Goal: Browse casually: Explore the website without a specific task or goal

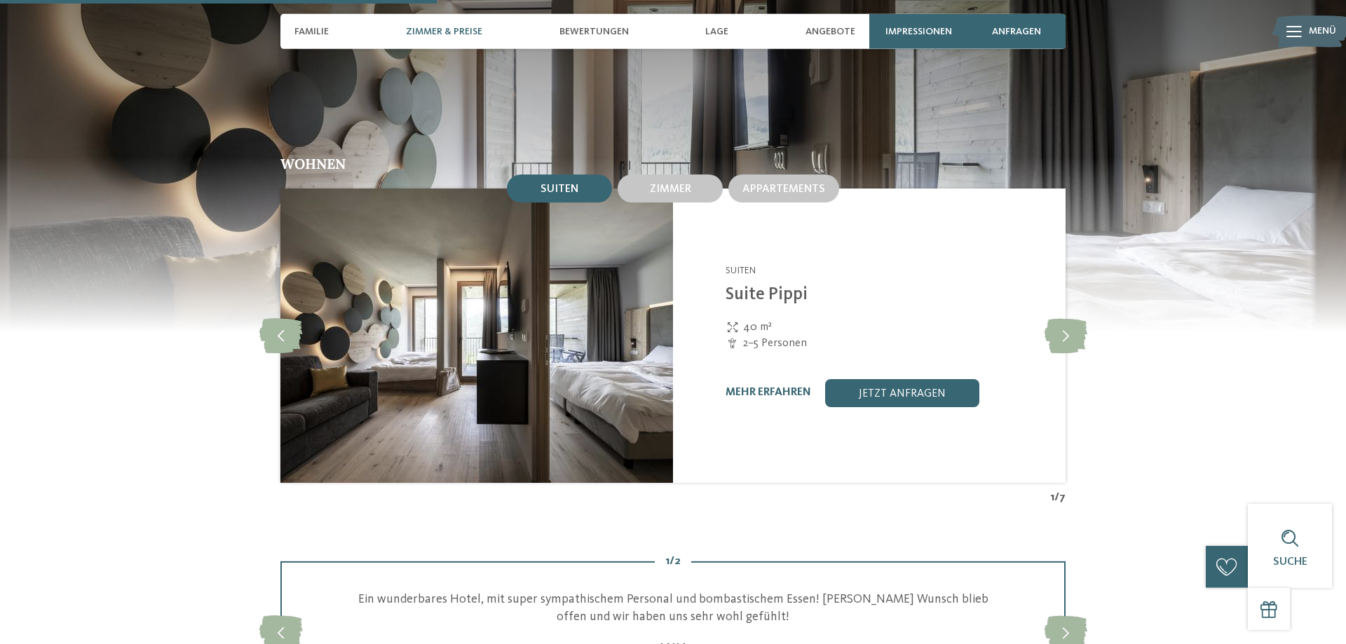
scroll to position [1573, 0]
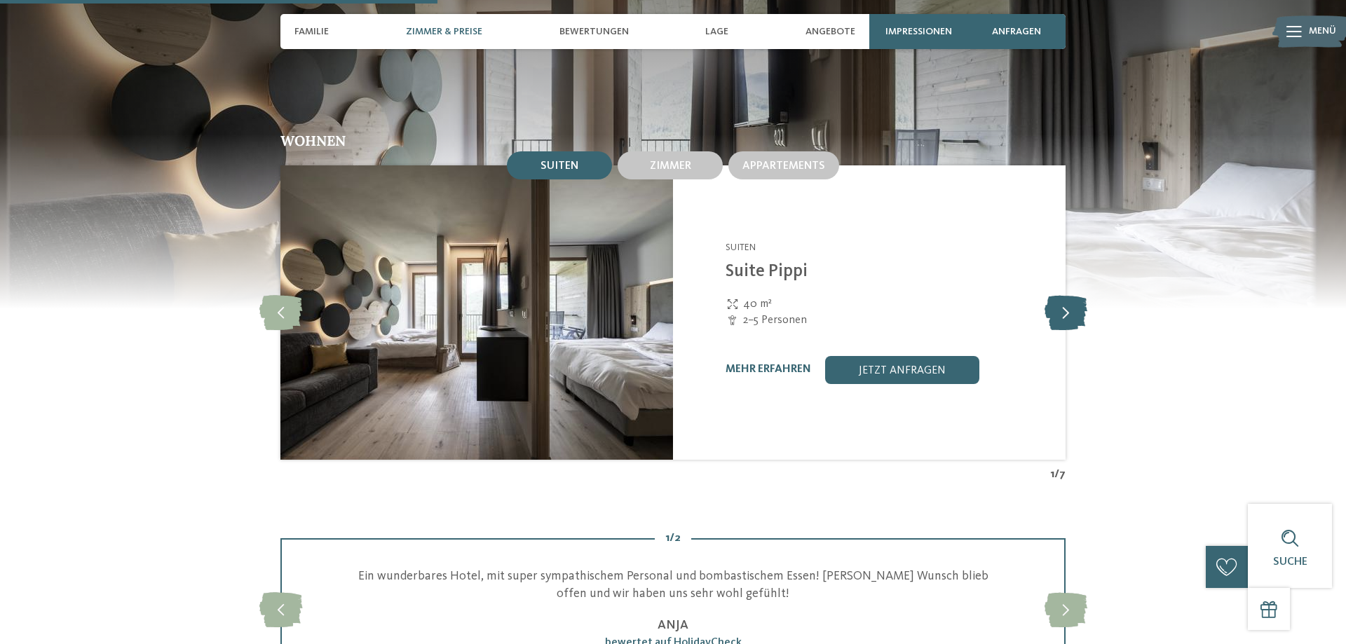
click at [1071, 295] on icon at bounding box center [1066, 312] width 43 height 35
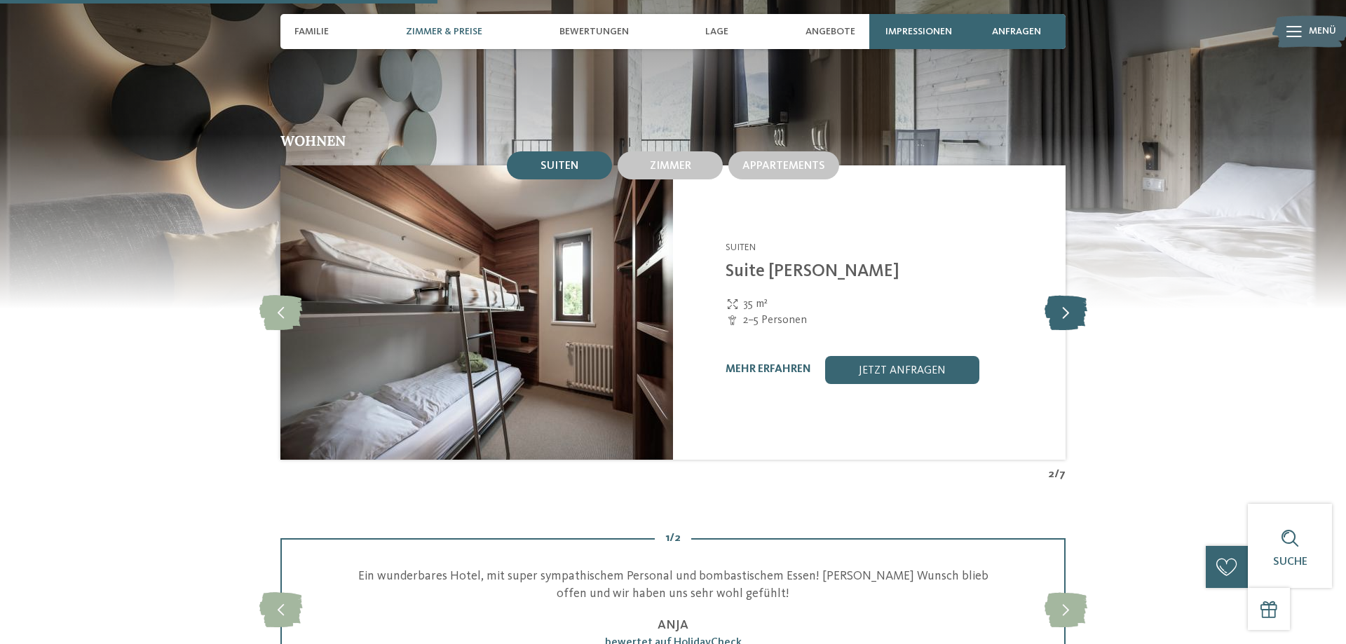
click at [1071, 295] on icon at bounding box center [1066, 312] width 43 height 35
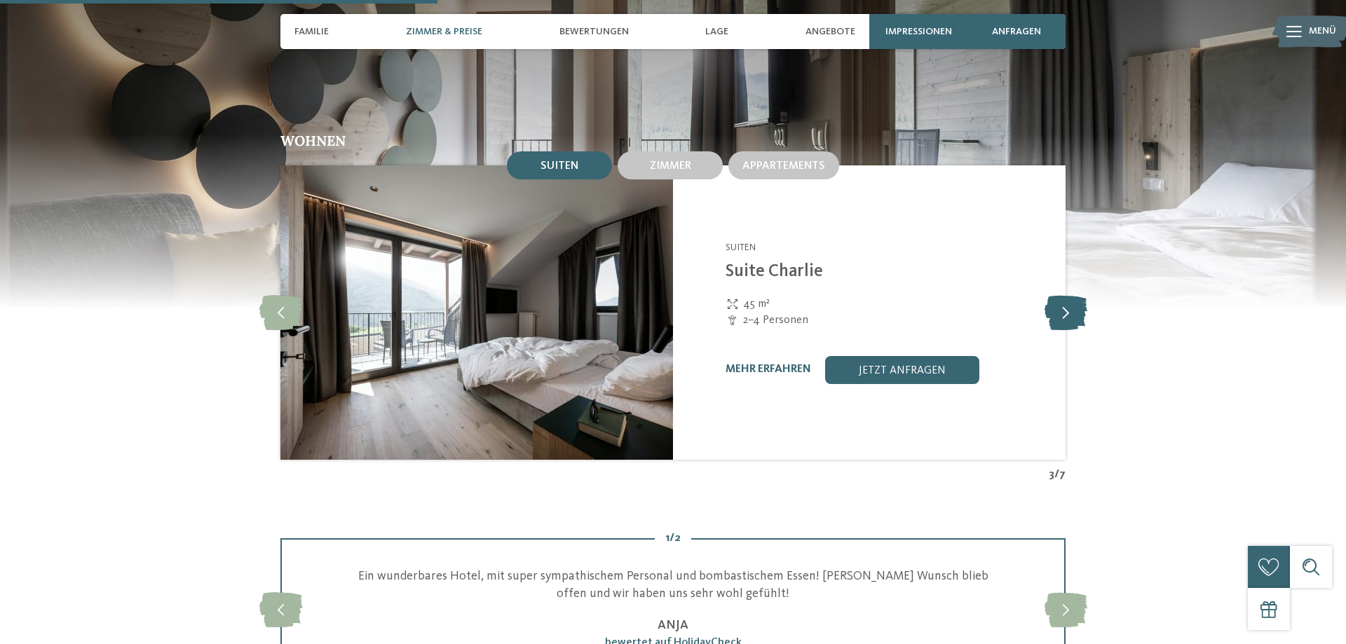
click at [1071, 295] on icon at bounding box center [1066, 312] width 43 height 35
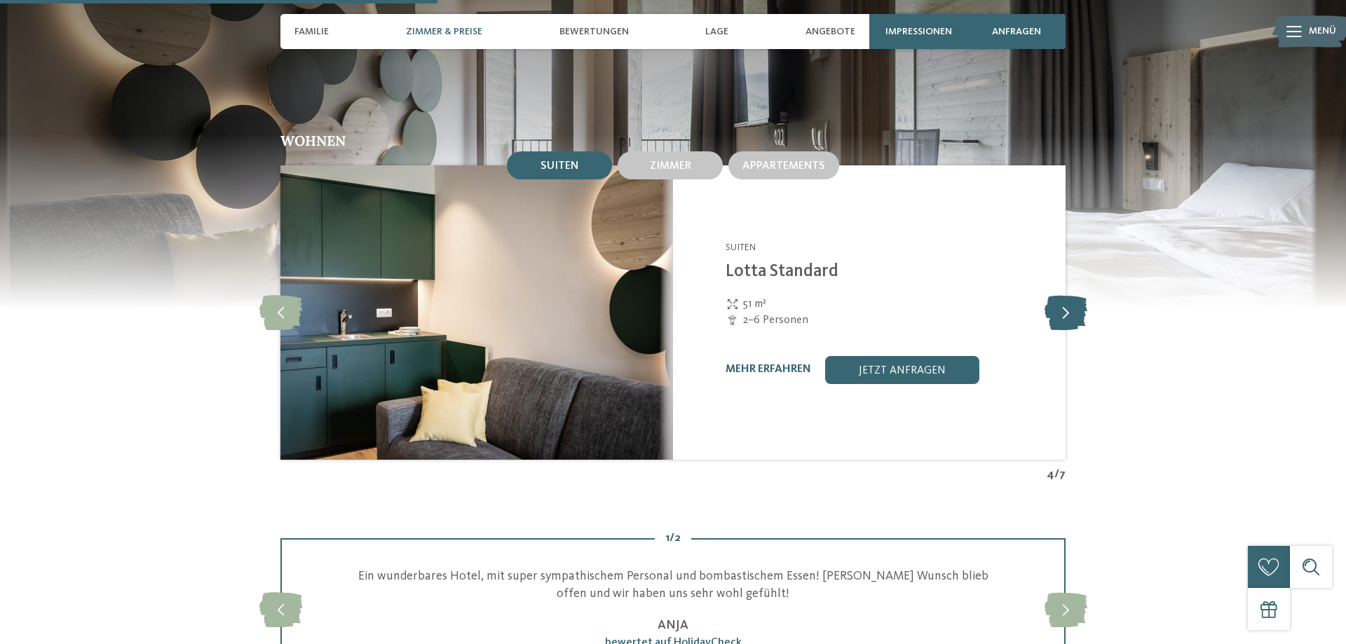
click at [1071, 295] on icon at bounding box center [1066, 312] width 43 height 35
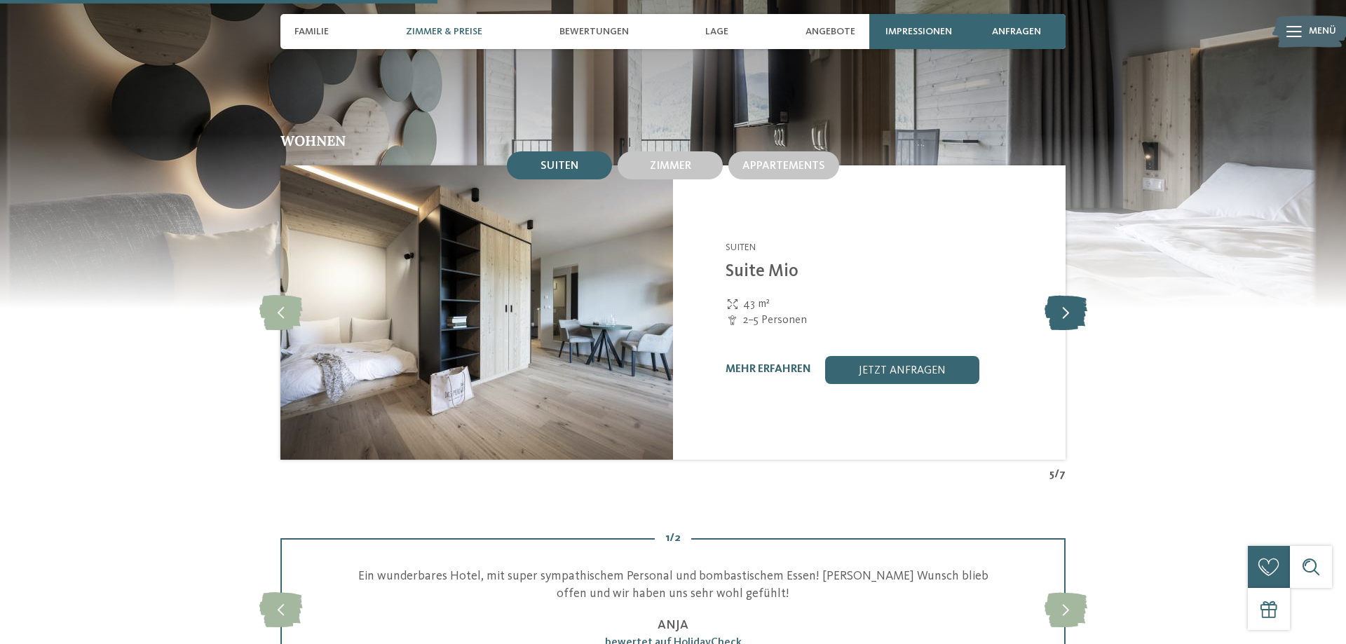
click at [1071, 295] on icon at bounding box center [1066, 312] width 43 height 35
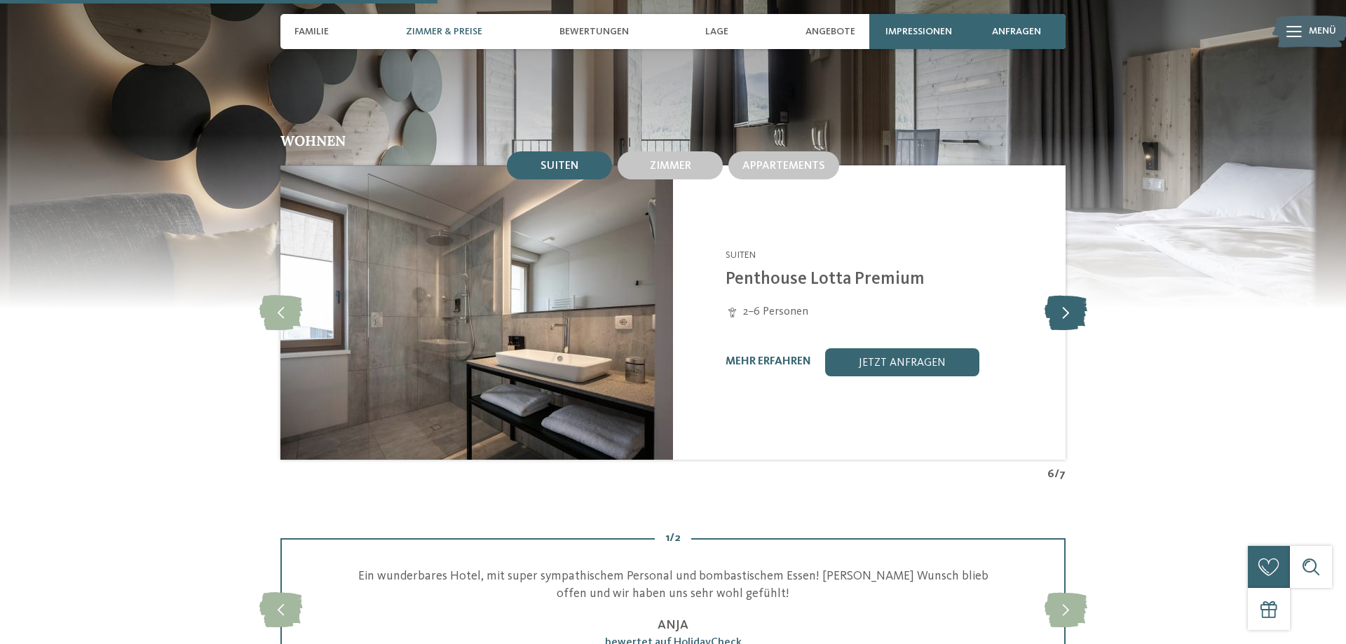
click at [1071, 295] on icon at bounding box center [1066, 312] width 43 height 35
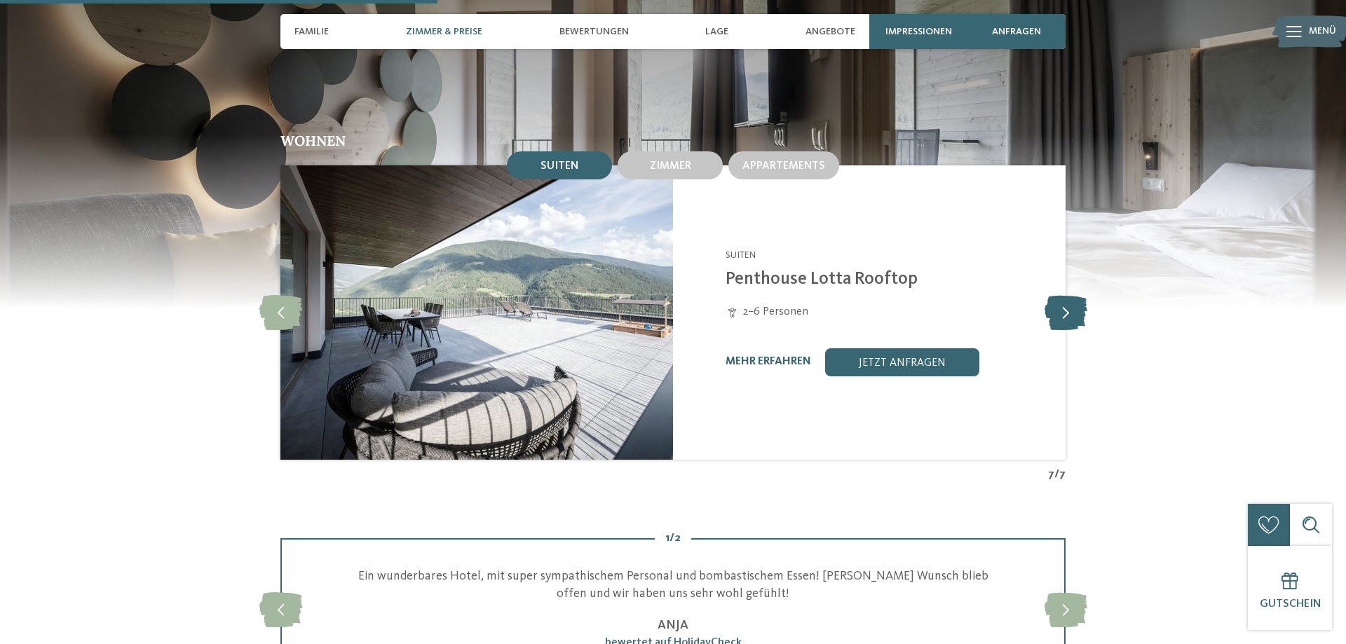
click at [1071, 295] on icon at bounding box center [1066, 312] width 43 height 35
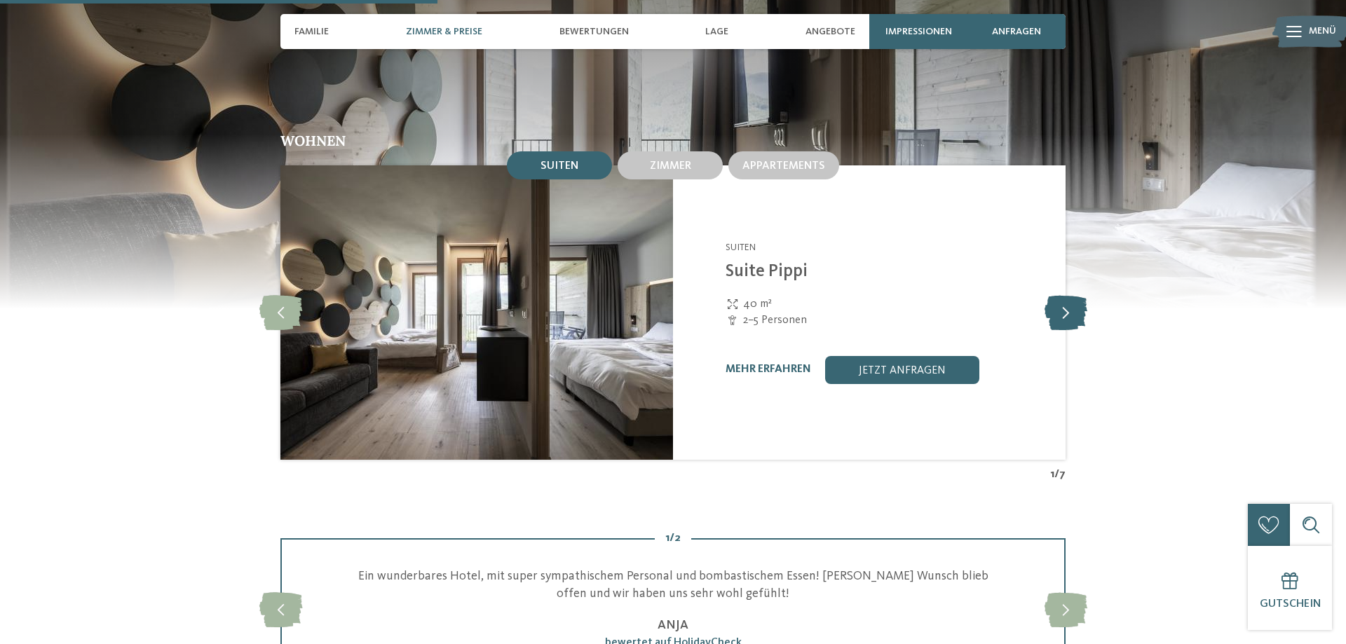
click at [1071, 295] on icon at bounding box center [1066, 312] width 43 height 35
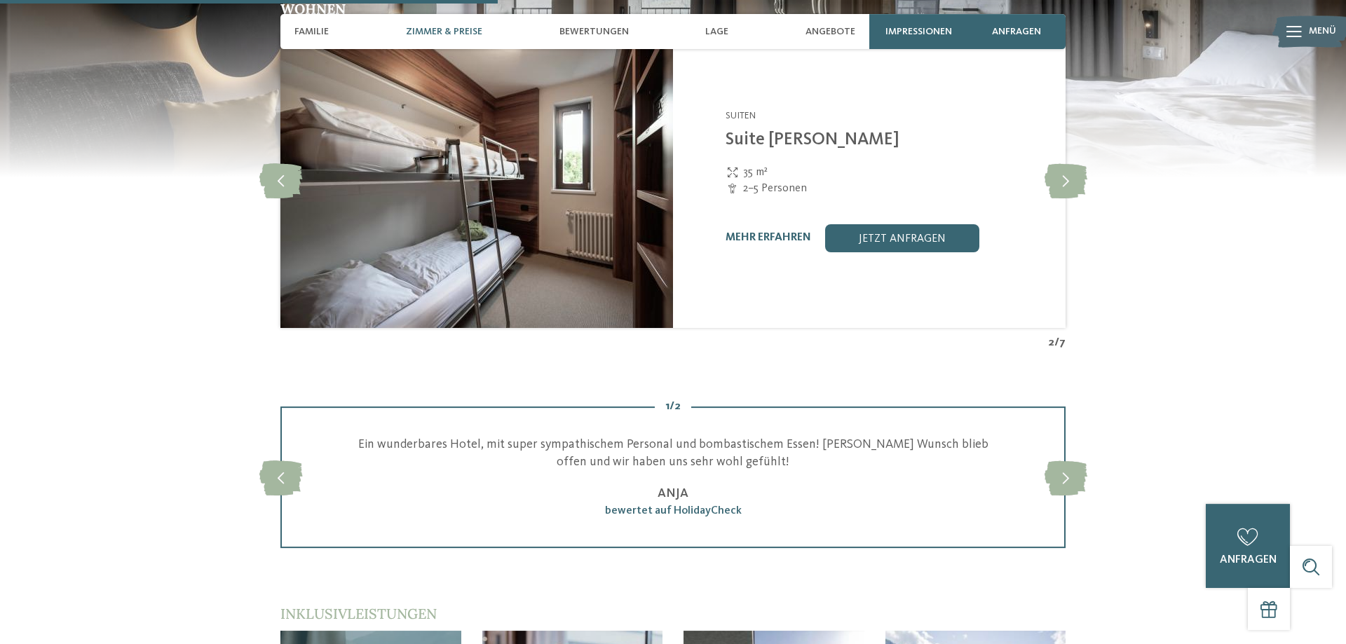
scroll to position [1645, 0]
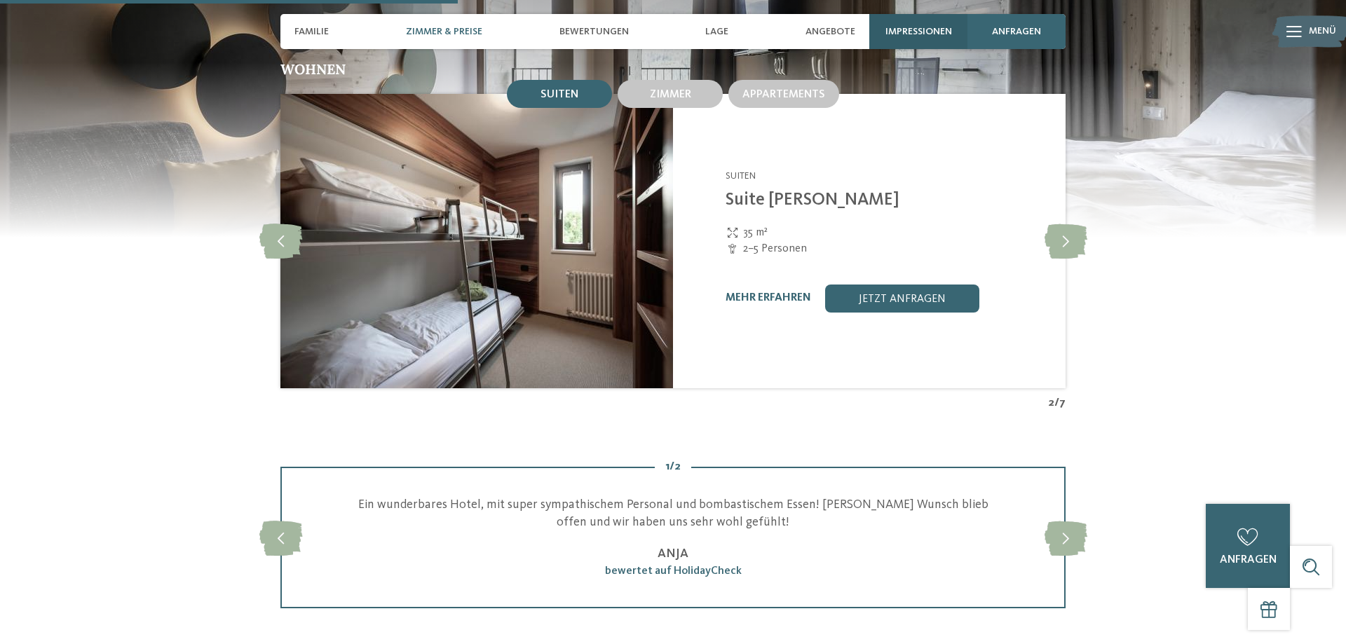
click at [885, 21] on div "Impressionen" at bounding box center [918, 31] width 98 height 35
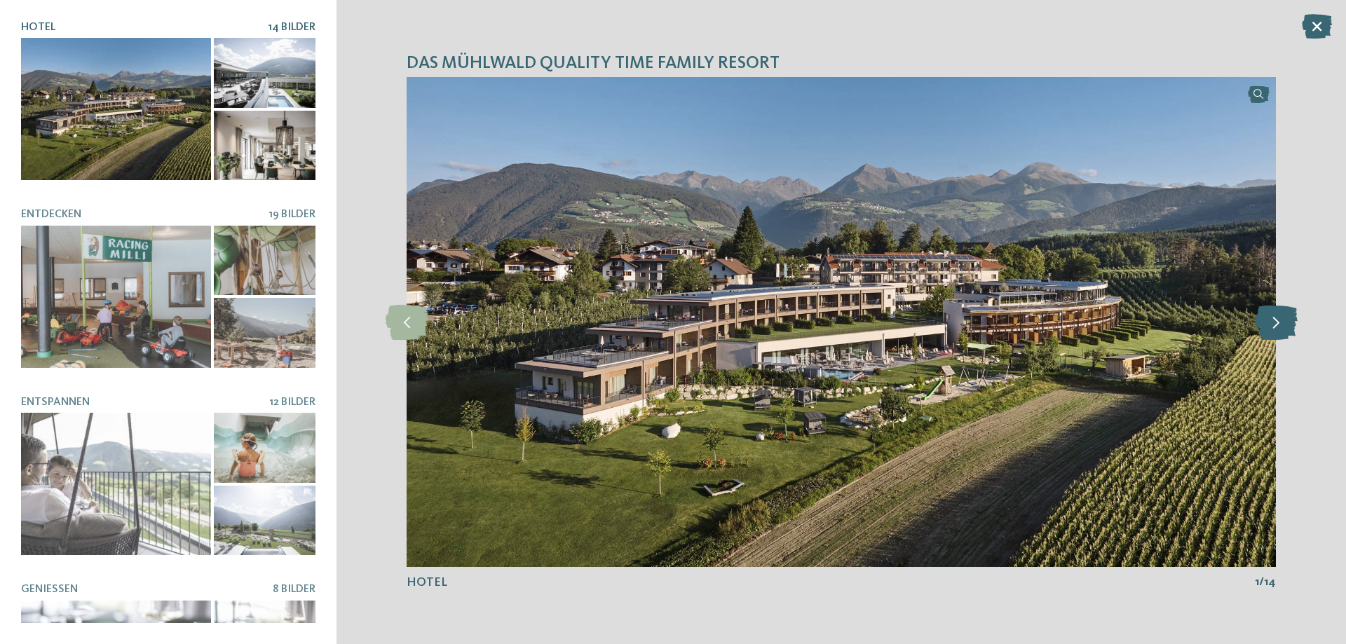
click at [1286, 322] on icon at bounding box center [1276, 322] width 43 height 35
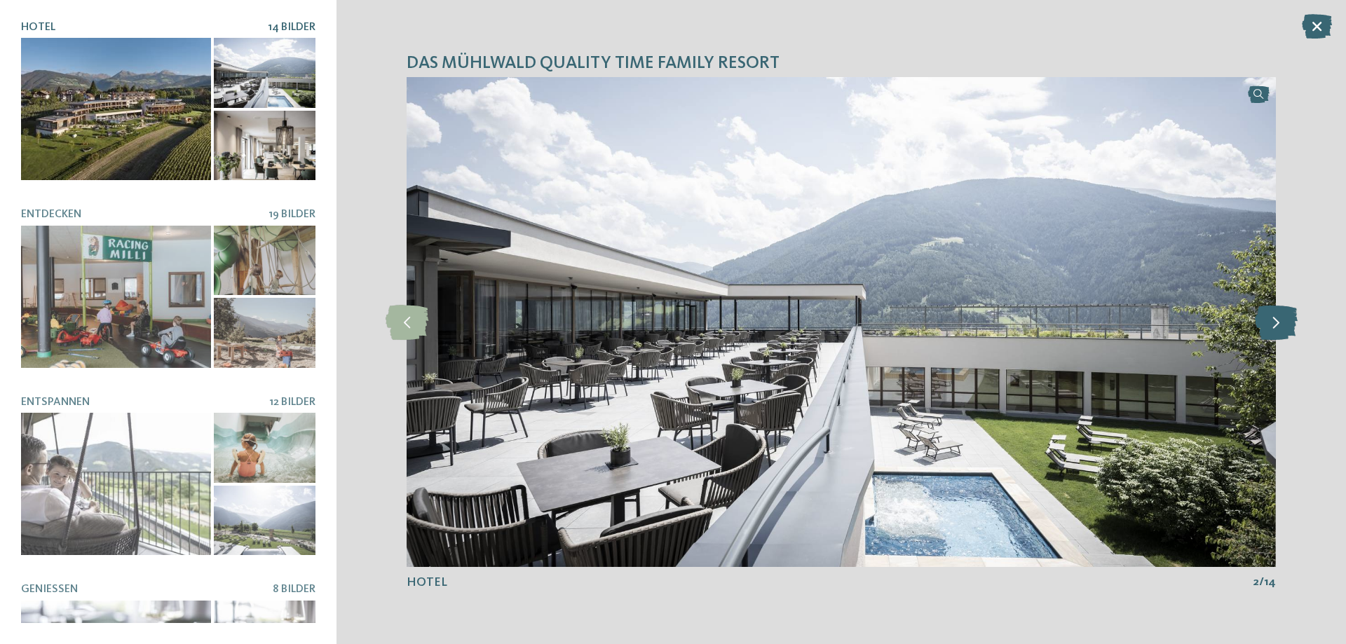
click at [1286, 322] on icon at bounding box center [1276, 322] width 43 height 35
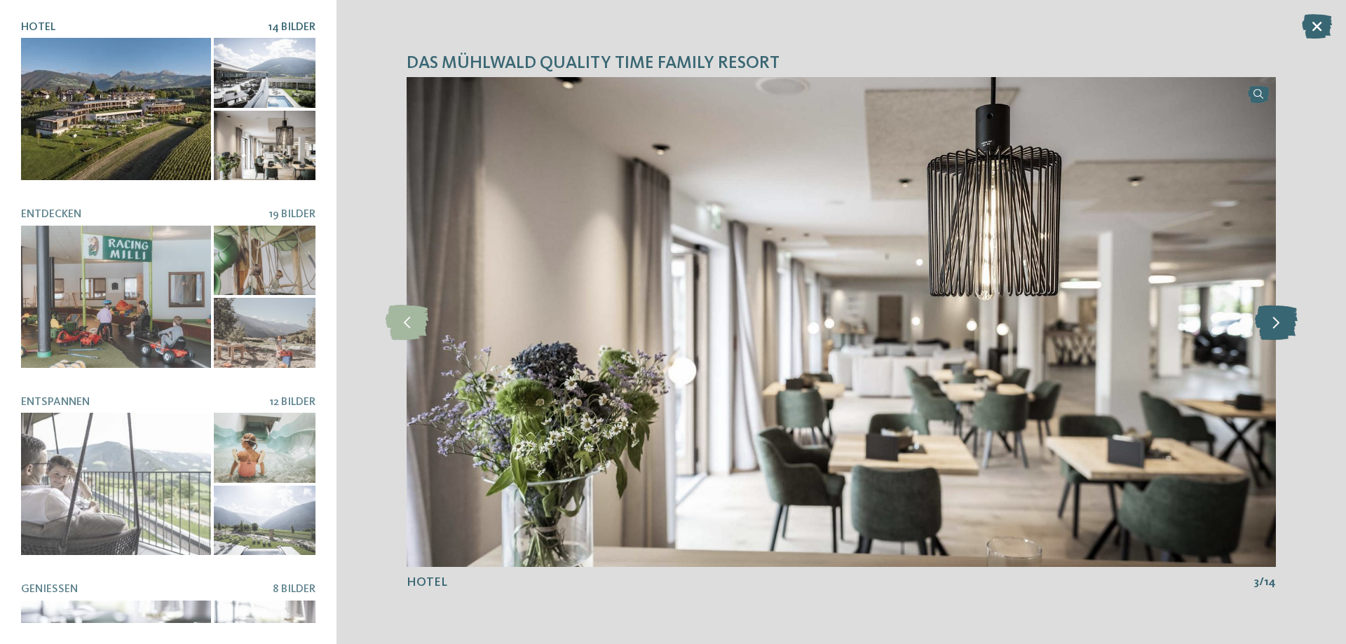
click at [1286, 322] on icon at bounding box center [1276, 322] width 43 height 35
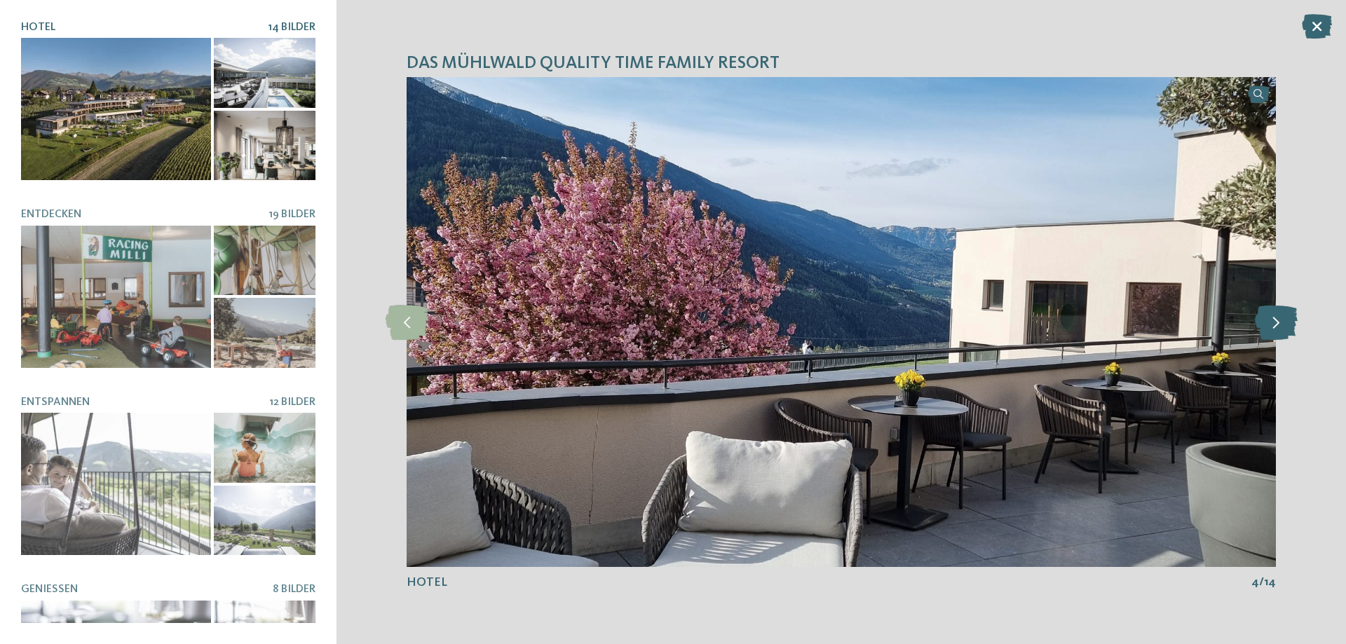
click at [1286, 322] on icon at bounding box center [1276, 322] width 43 height 35
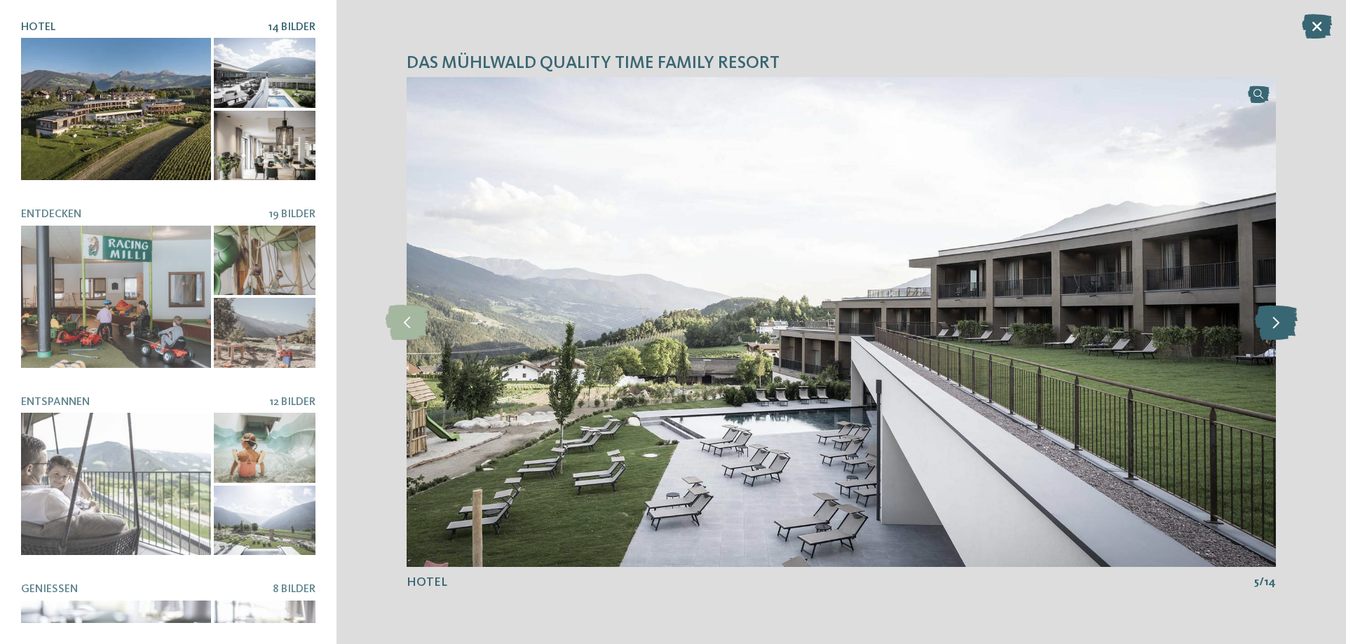
click at [1286, 322] on icon at bounding box center [1276, 322] width 43 height 35
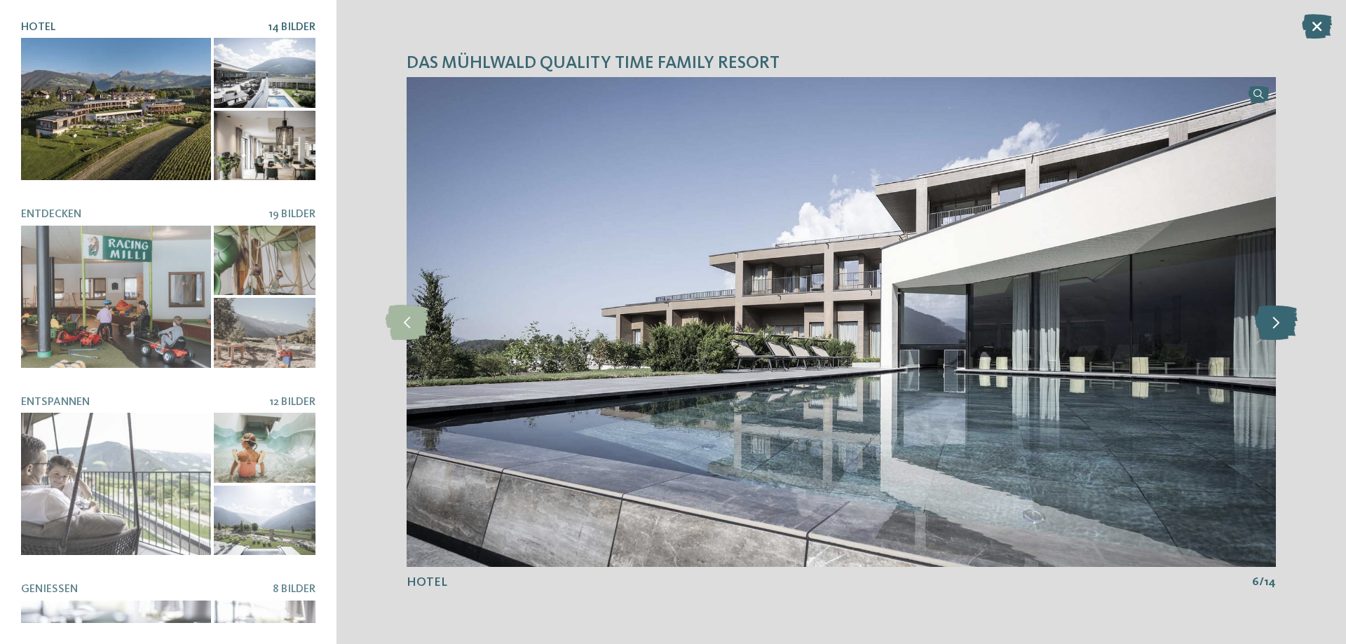
click at [1286, 322] on icon at bounding box center [1276, 322] width 43 height 35
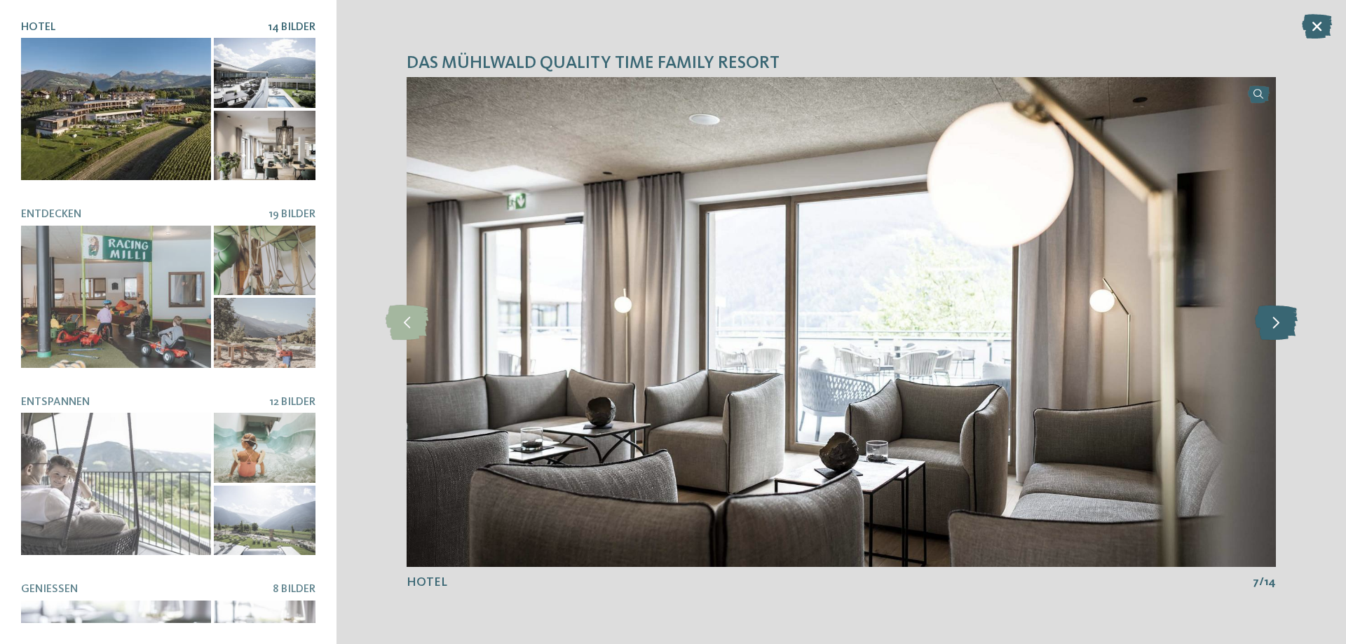
click at [1286, 322] on icon at bounding box center [1276, 322] width 43 height 35
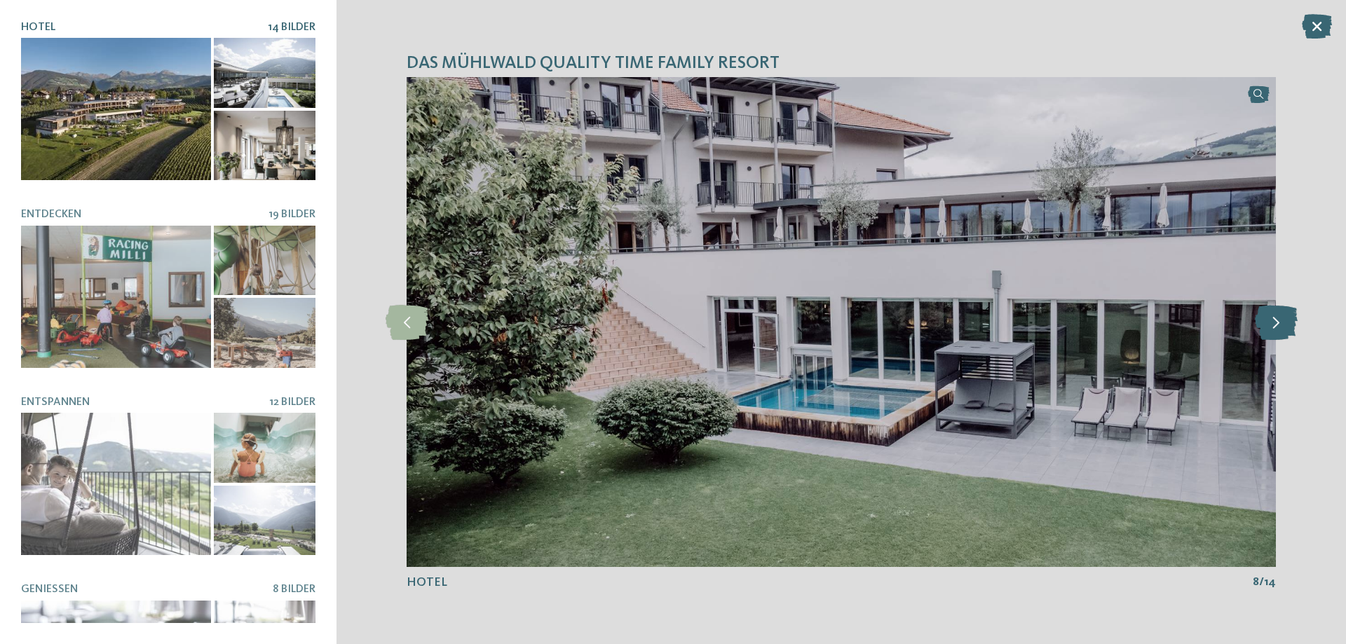
click at [1286, 322] on icon at bounding box center [1276, 322] width 43 height 35
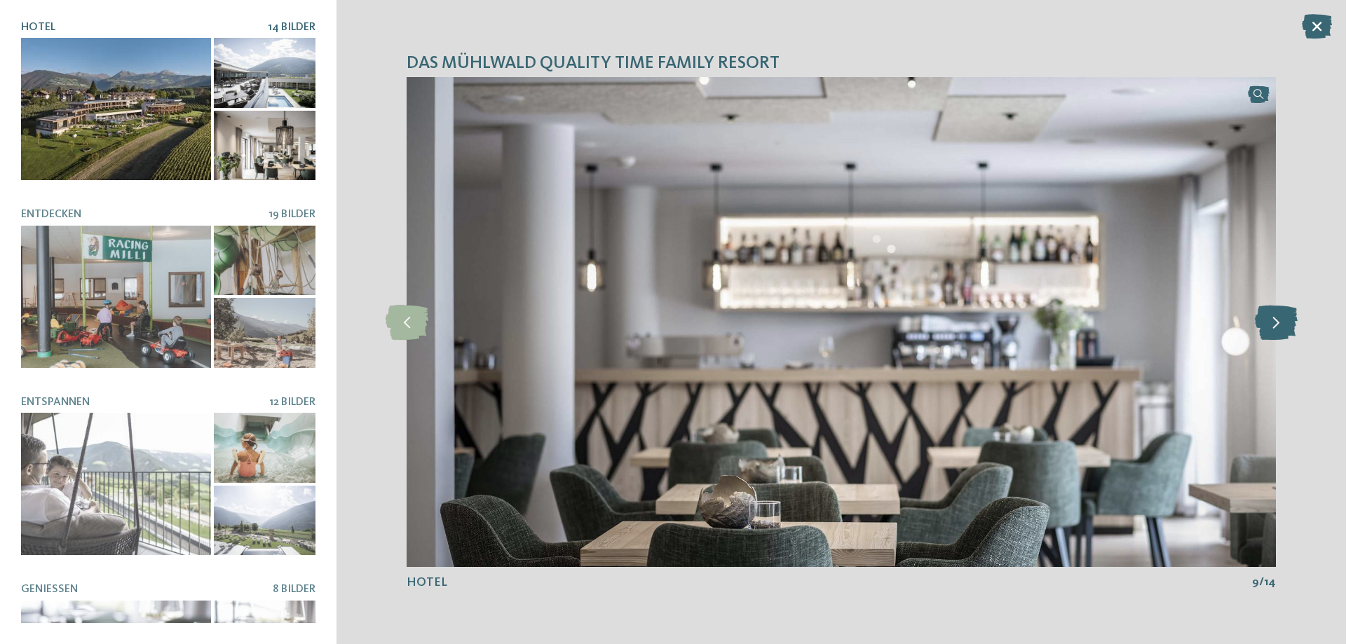
click at [1286, 322] on icon at bounding box center [1276, 322] width 43 height 35
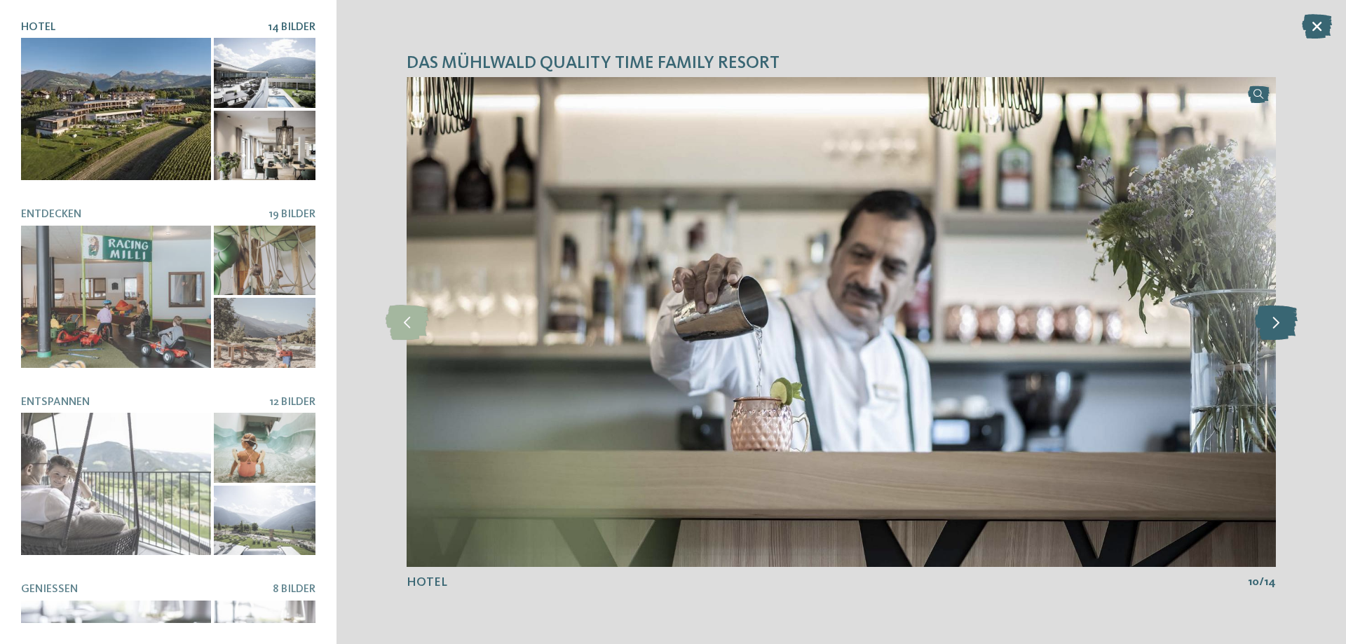
click at [1286, 322] on icon at bounding box center [1276, 322] width 43 height 35
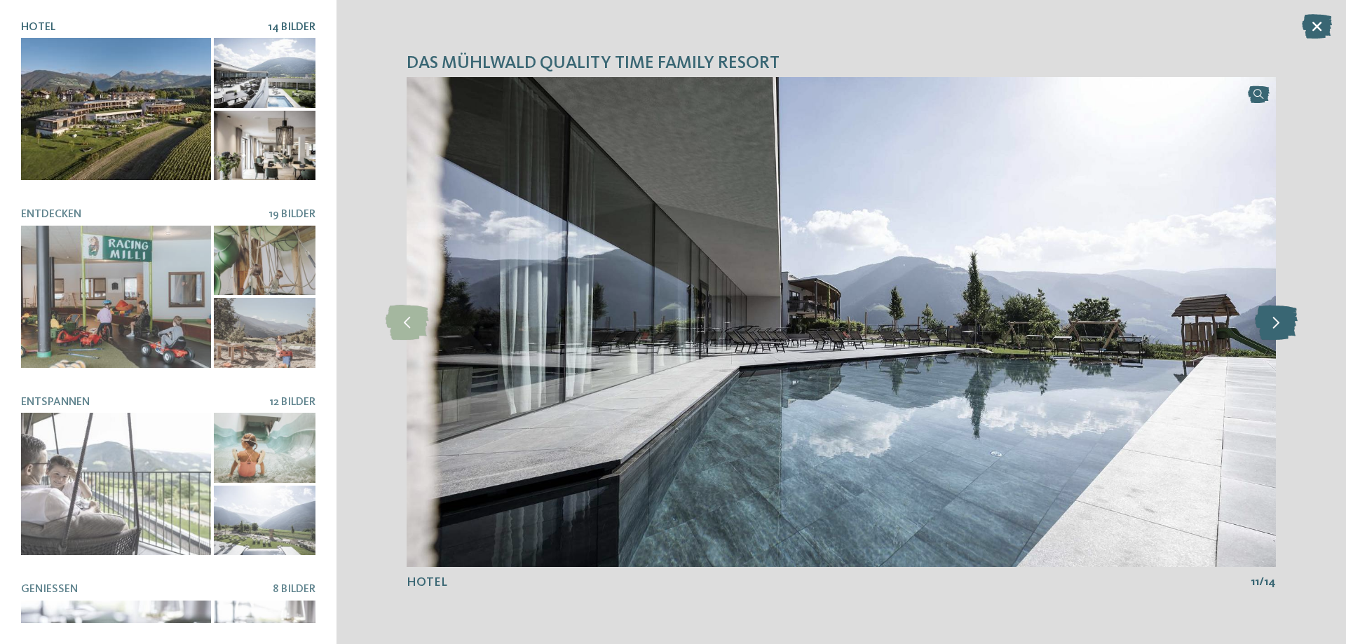
click at [1286, 322] on icon at bounding box center [1276, 322] width 43 height 35
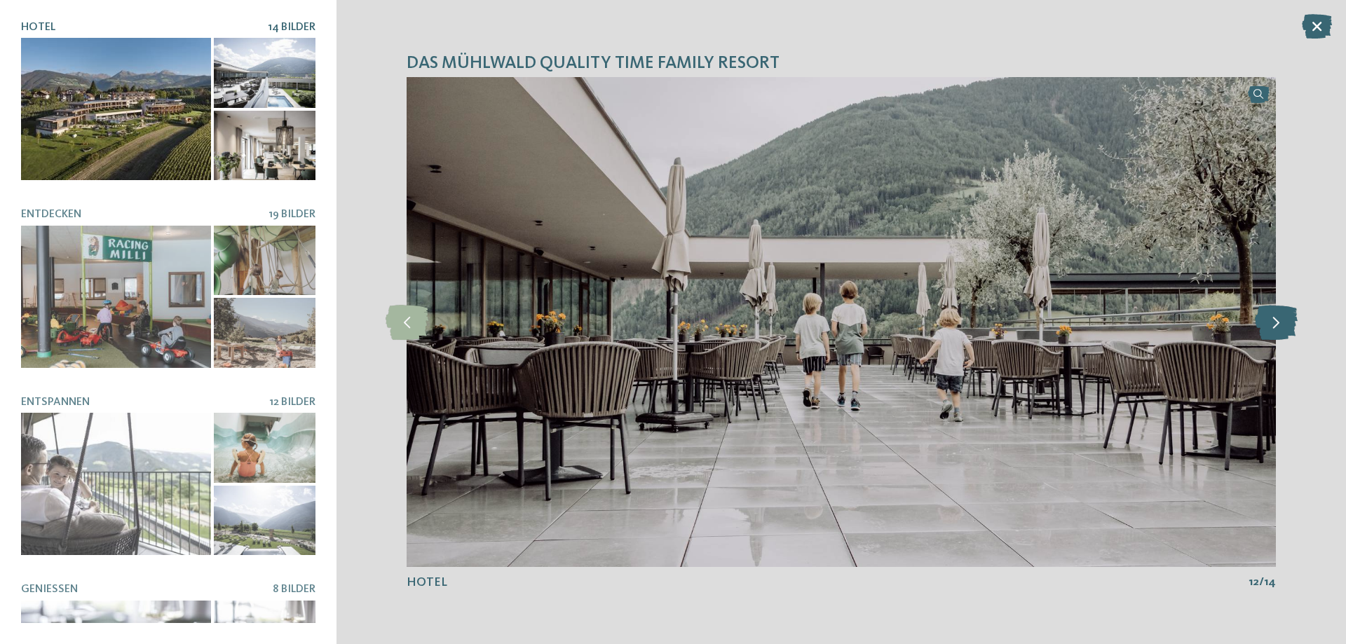
click at [1286, 322] on icon at bounding box center [1276, 322] width 43 height 35
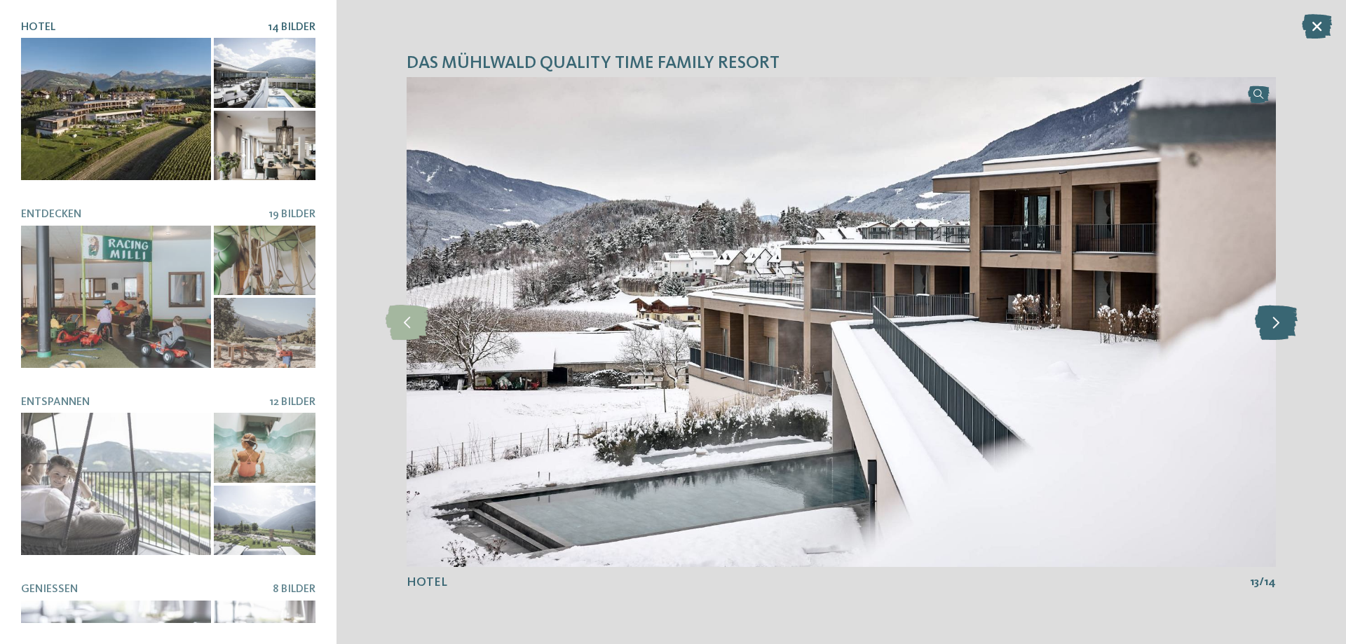
click at [1286, 322] on icon at bounding box center [1276, 322] width 43 height 35
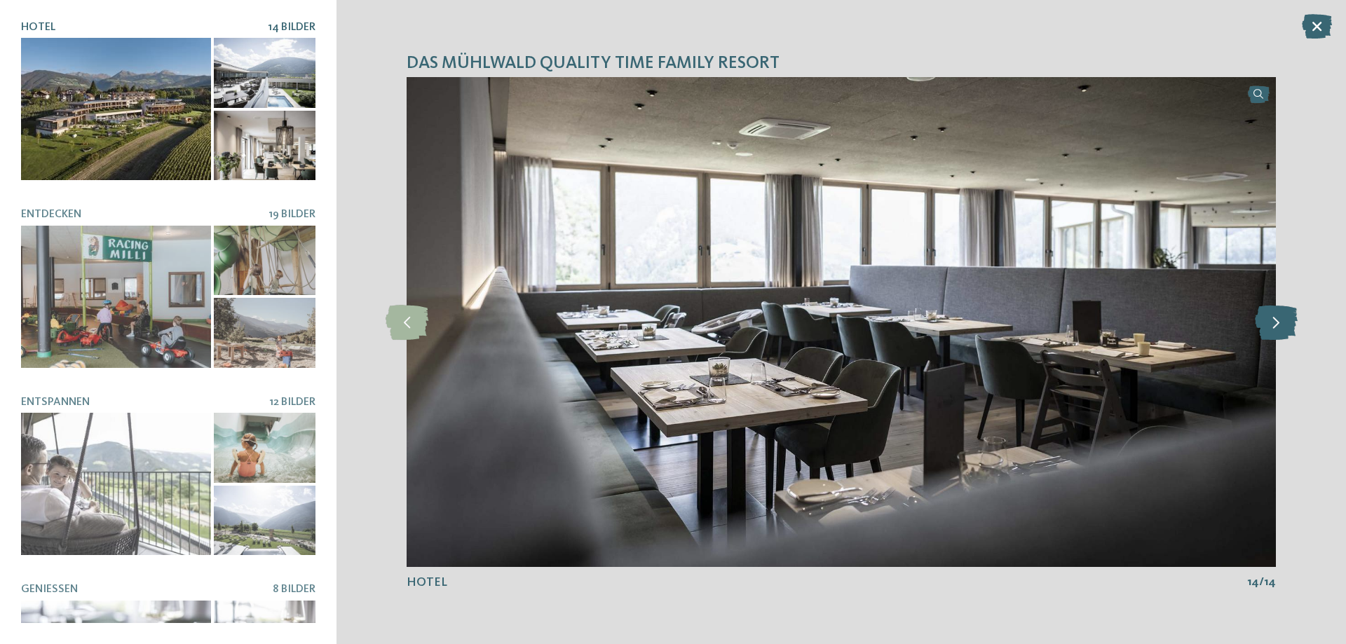
click at [1286, 322] on icon at bounding box center [1276, 322] width 43 height 35
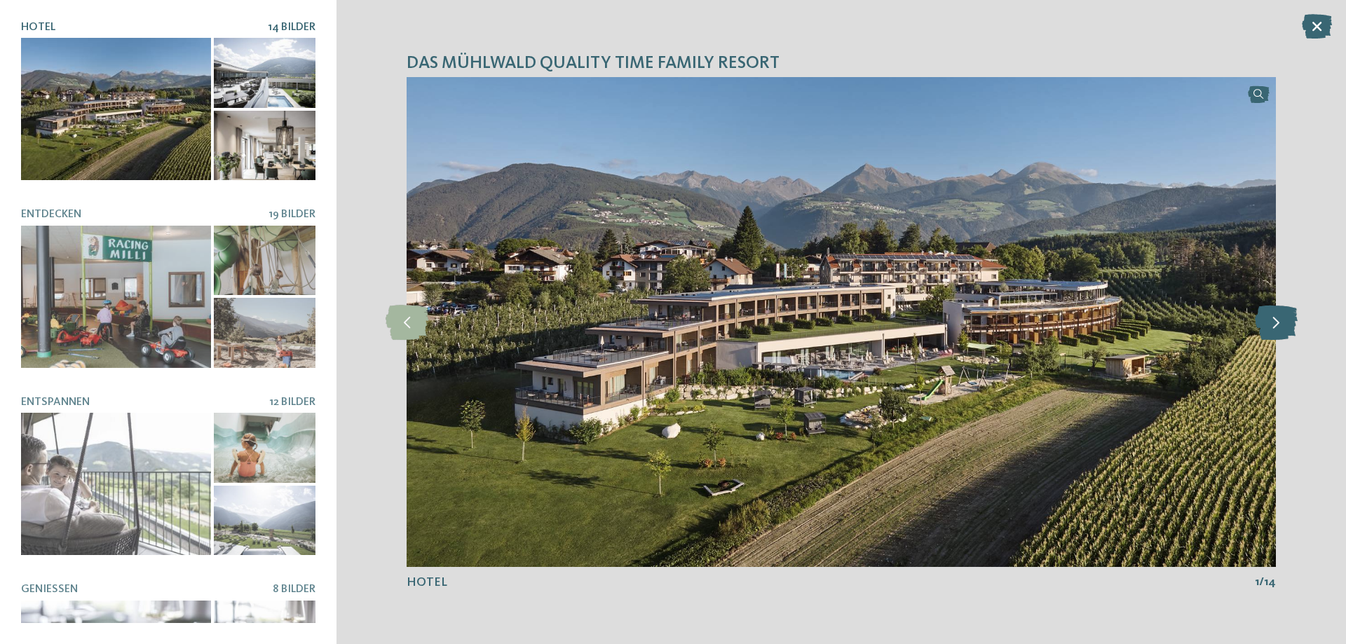
click at [1286, 322] on icon at bounding box center [1276, 322] width 43 height 35
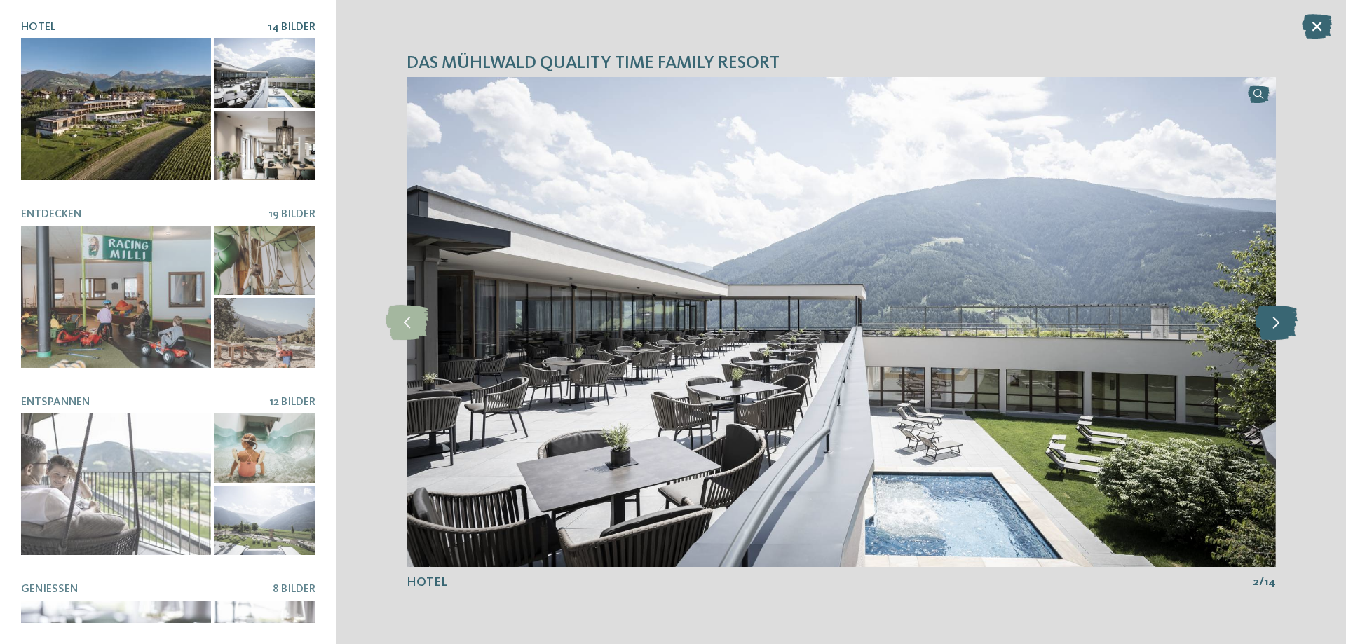
click at [1286, 322] on icon at bounding box center [1276, 322] width 43 height 35
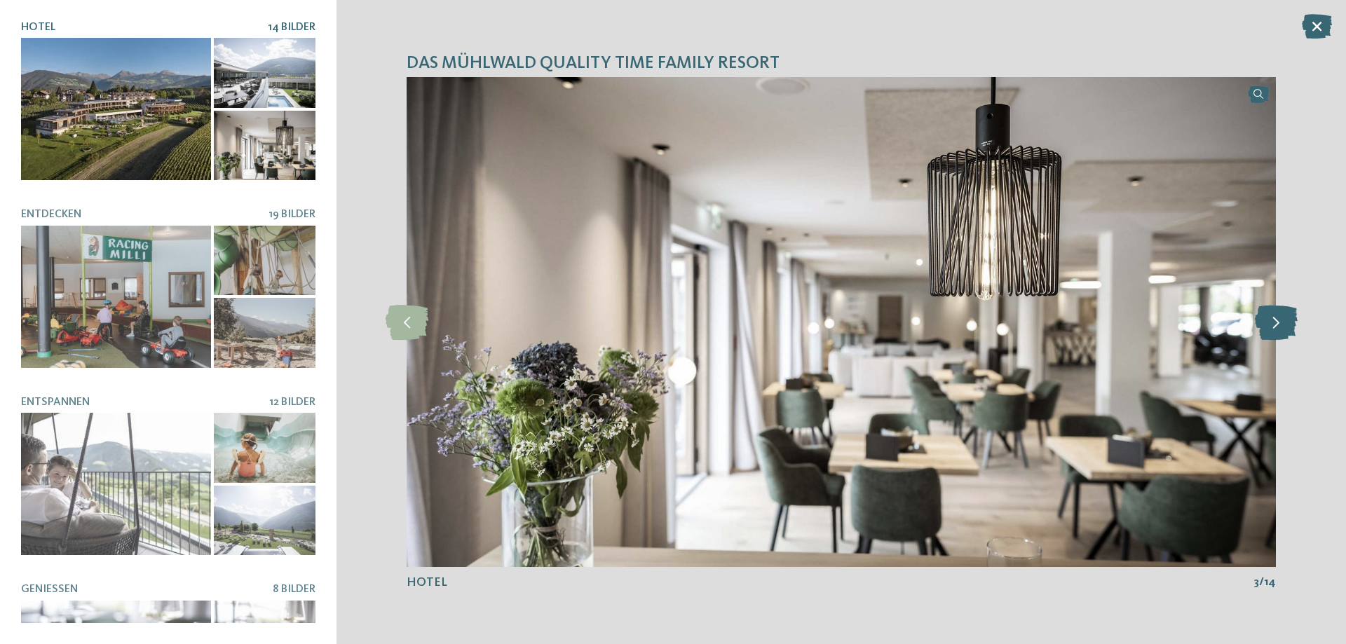
click at [1286, 322] on icon at bounding box center [1276, 322] width 43 height 35
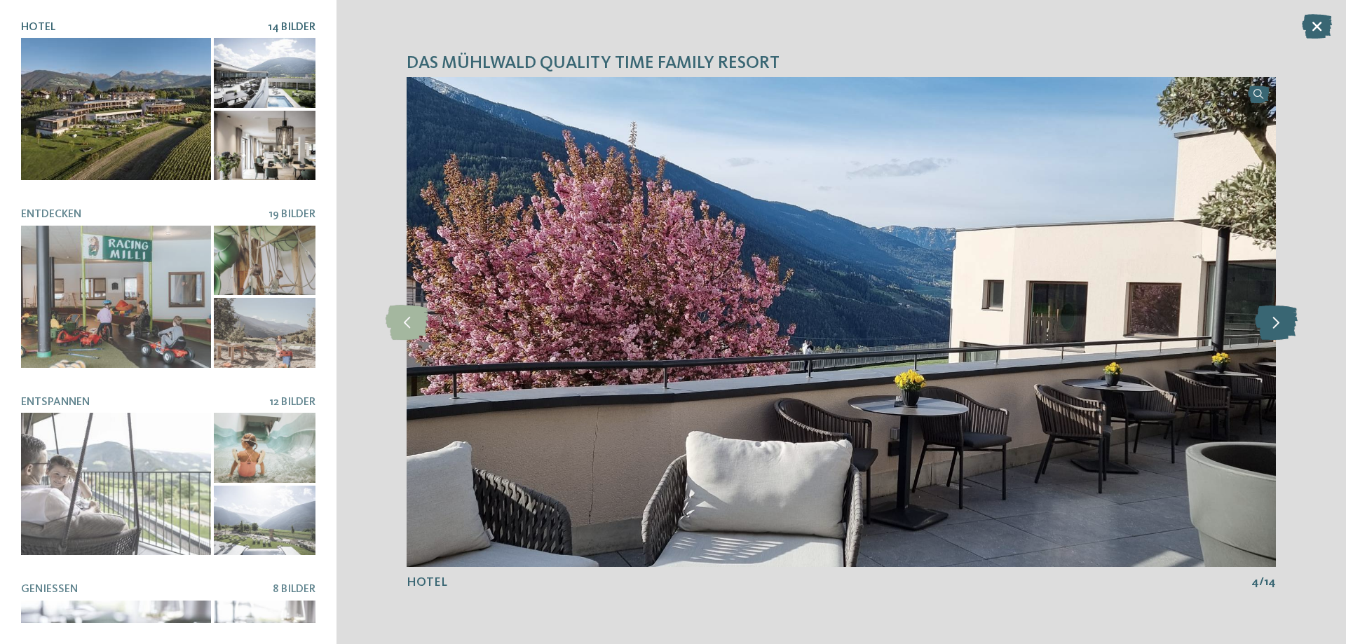
click at [1283, 323] on icon at bounding box center [1276, 322] width 43 height 35
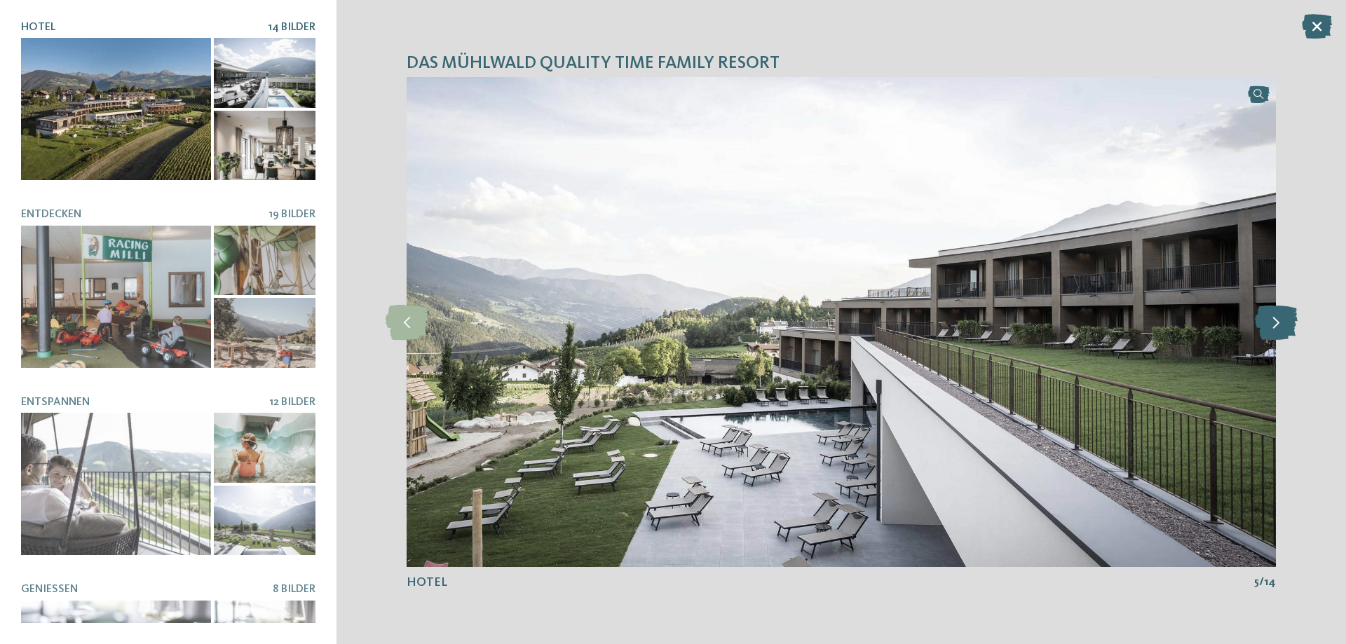
click at [1283, 323] on icon at bounding box center [1276, 322] width 43 height 35
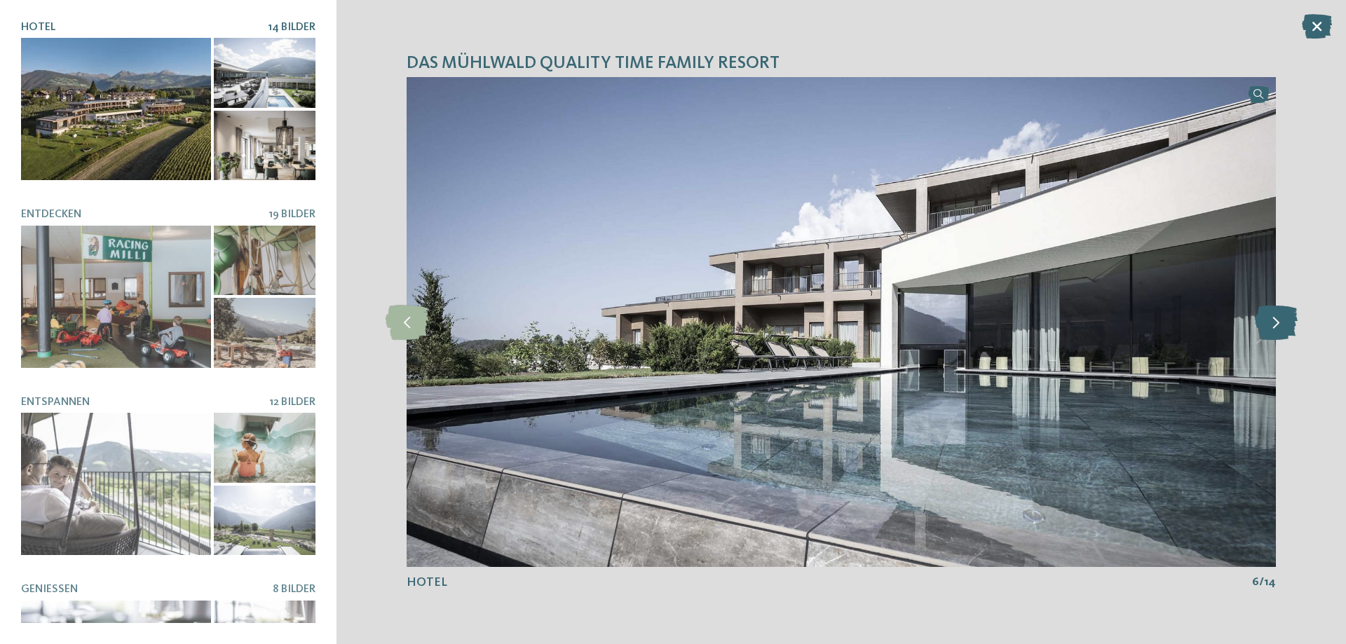
click at [1282, 323] on icon at bounding box center [1276, 322] width 43 height 35
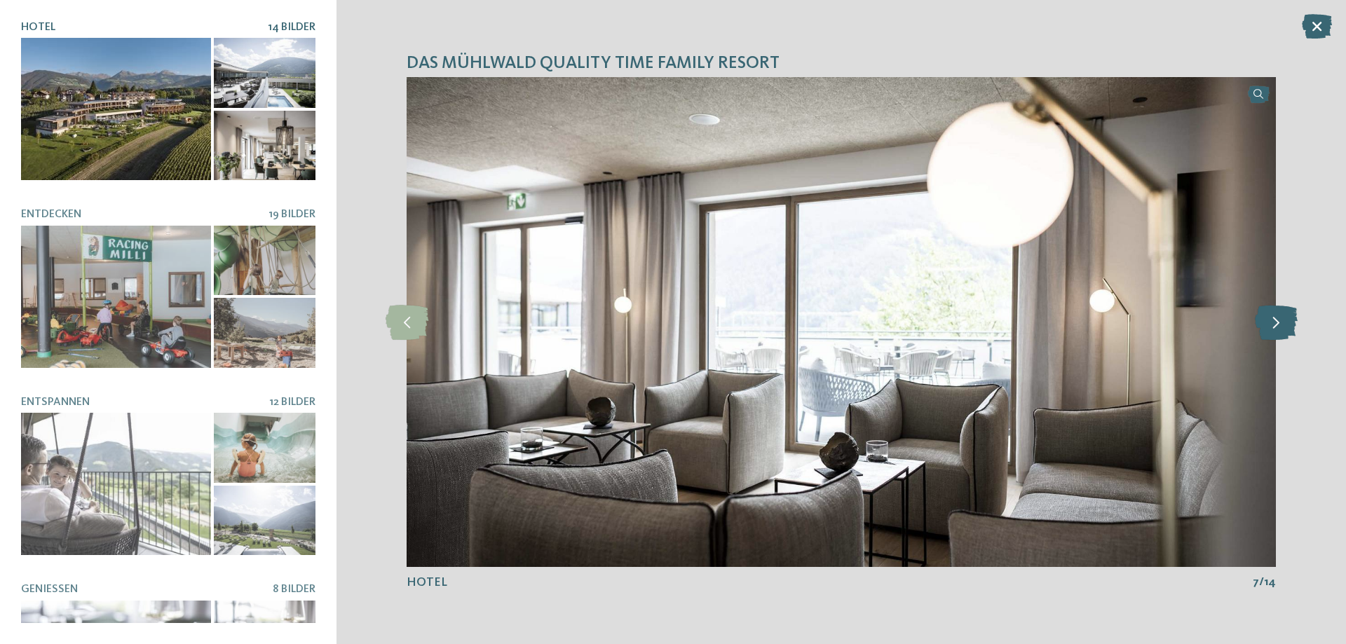
click at [1282, 323] on icon at bounding box center [1276, 322] width 43 height 35
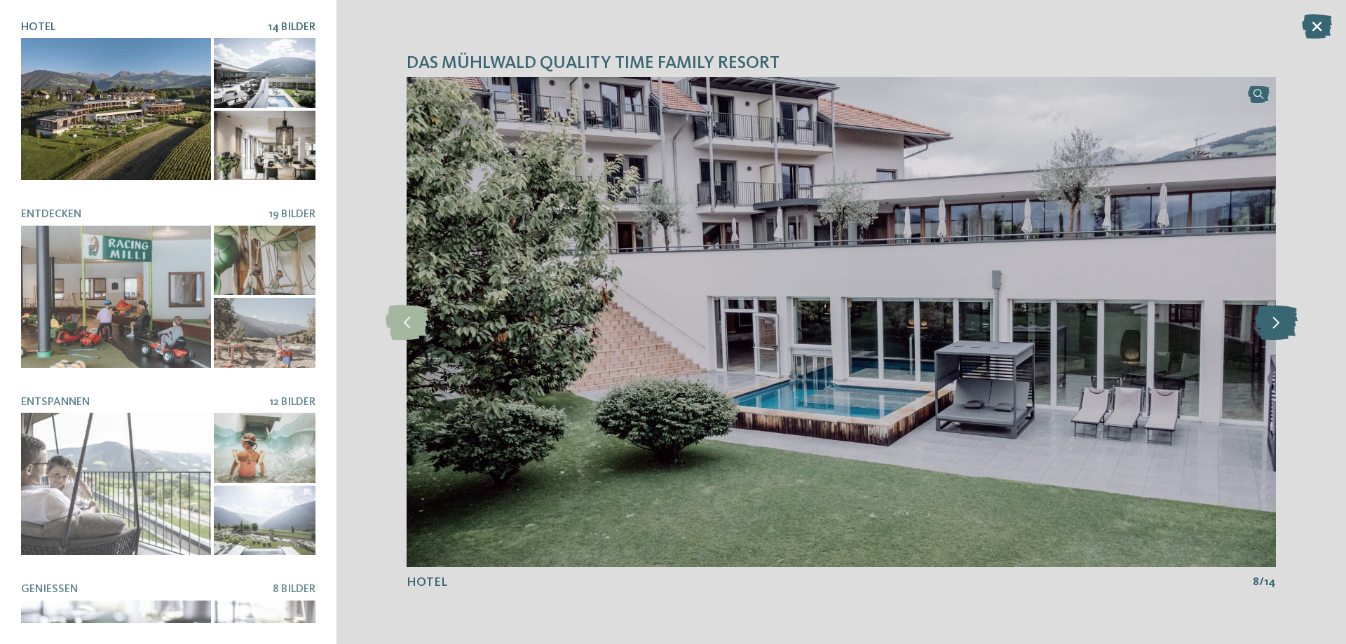
click at [1282, 323] on icon at bounding box center [1276, 322] width 43 height 35
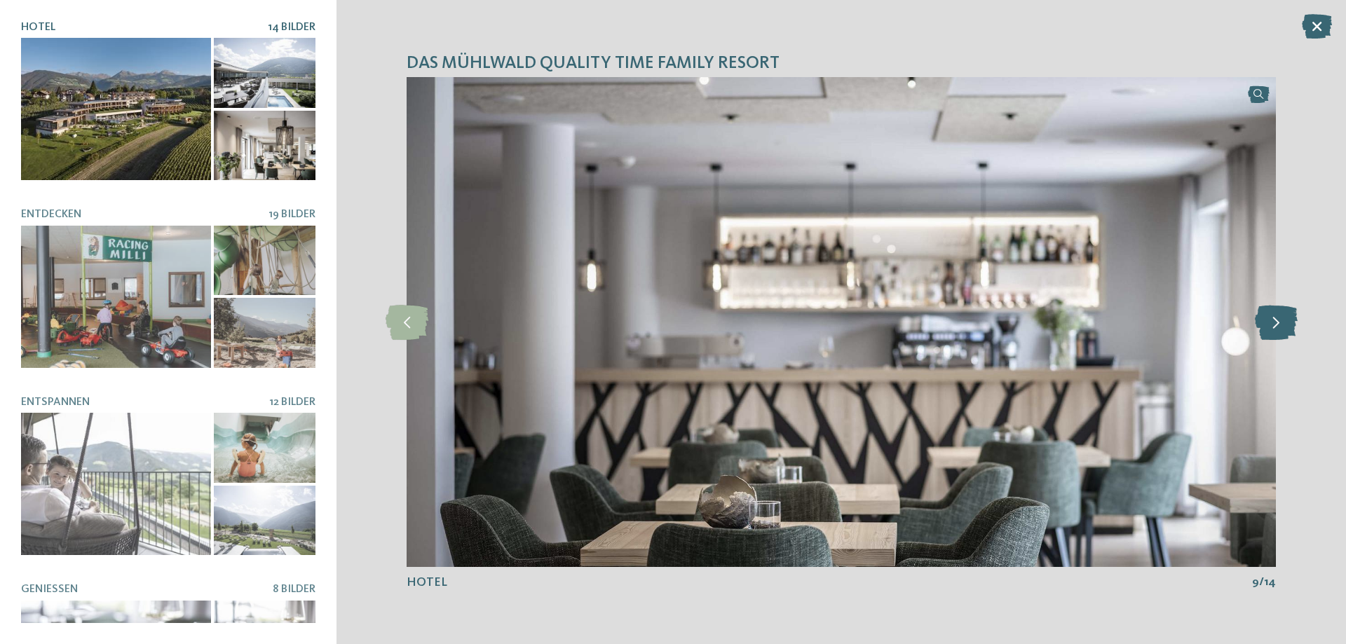
click at [1282, 323] on icon at bounding box center [1276, 322] width 43 height 35
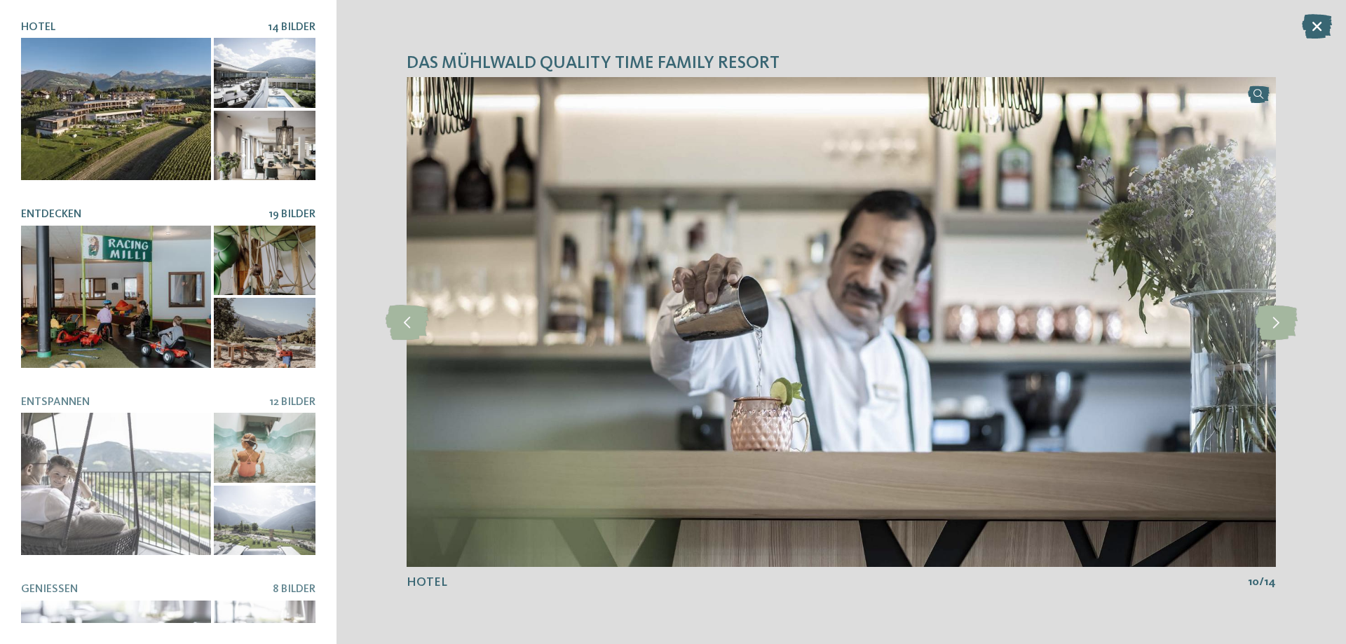
click at [144, 297] on div at bounding box center [116, 297] width 190 height 142
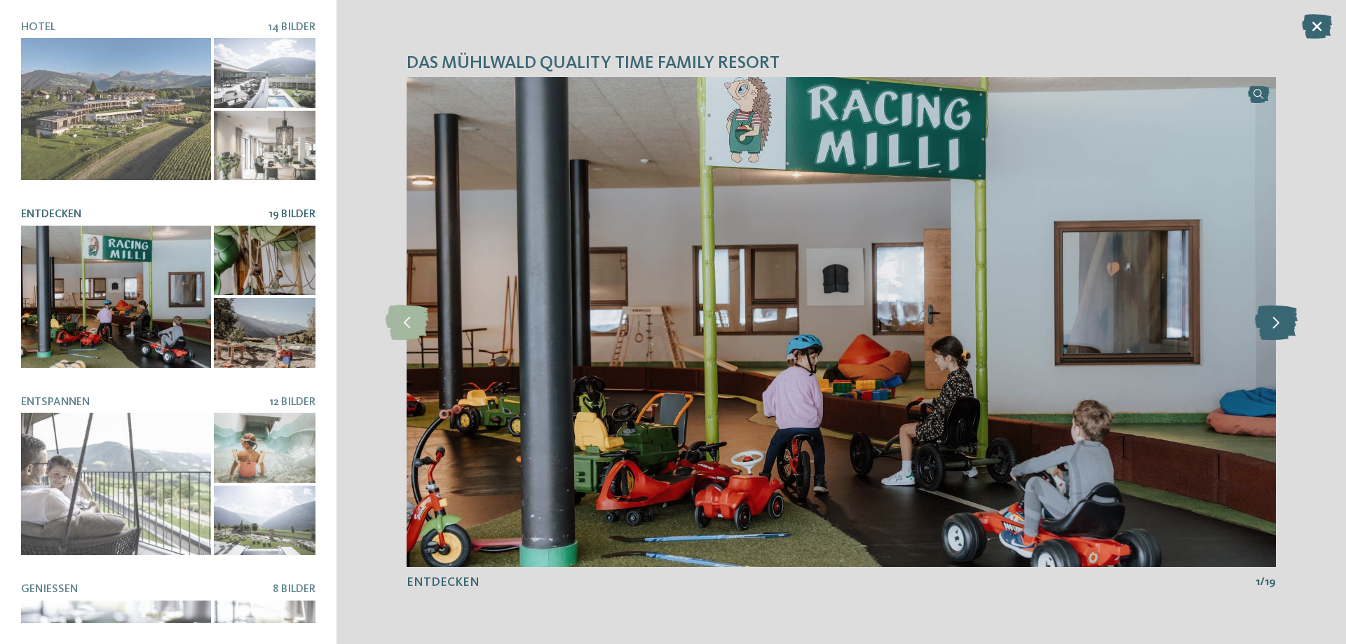
click at [1278, 322] on icon at bounding box center [1276, 322] width 43 height 35
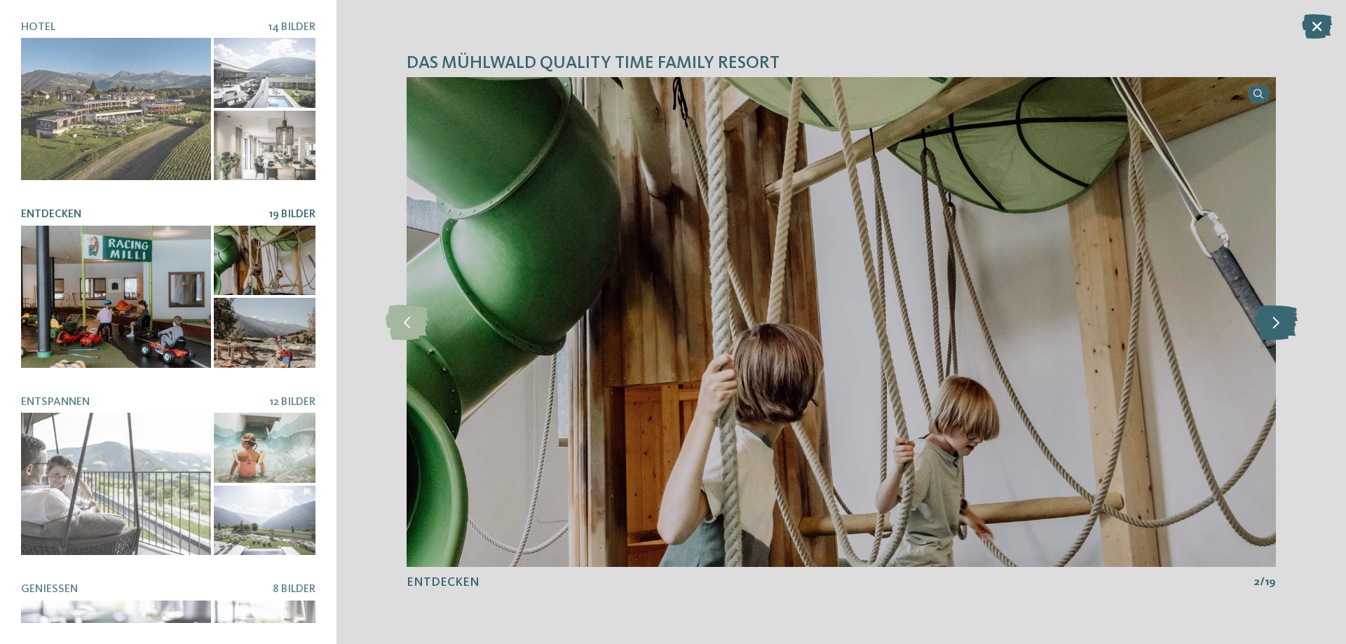
click at [1278, 322] on icon at bounding box center [1276, 322] width 43 height 35
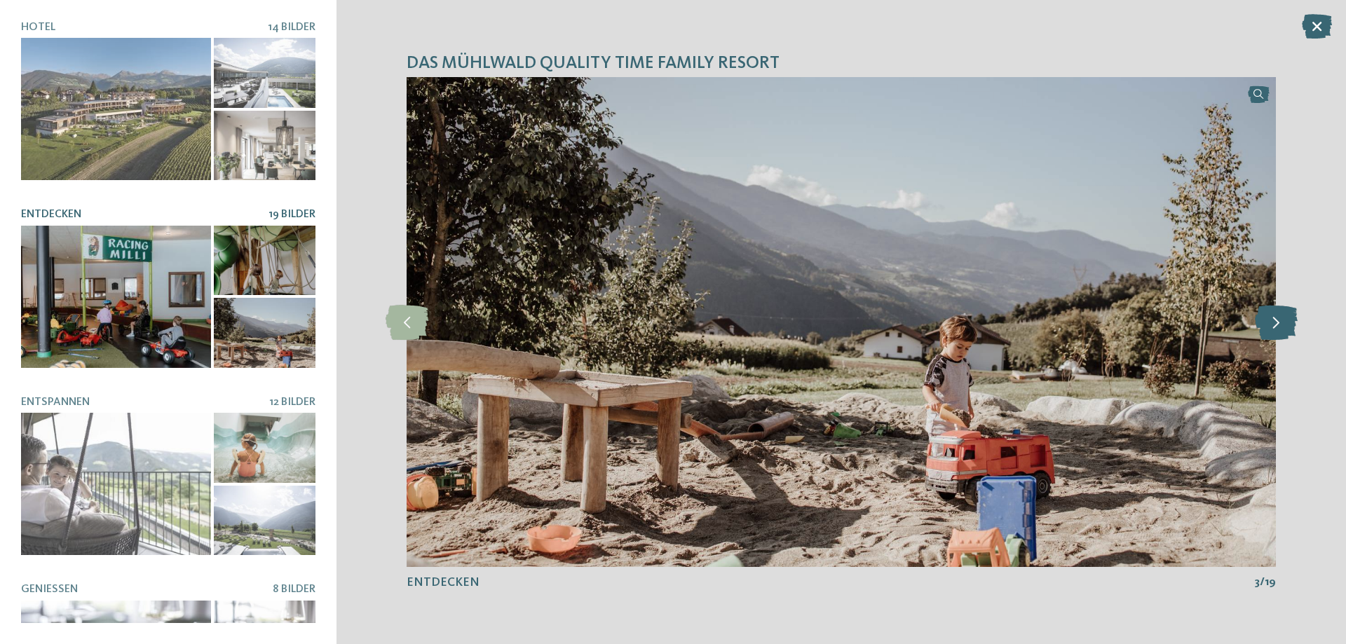
click at [1278, 322] on icon at bounding box center [1276, 322] width 43 height 35
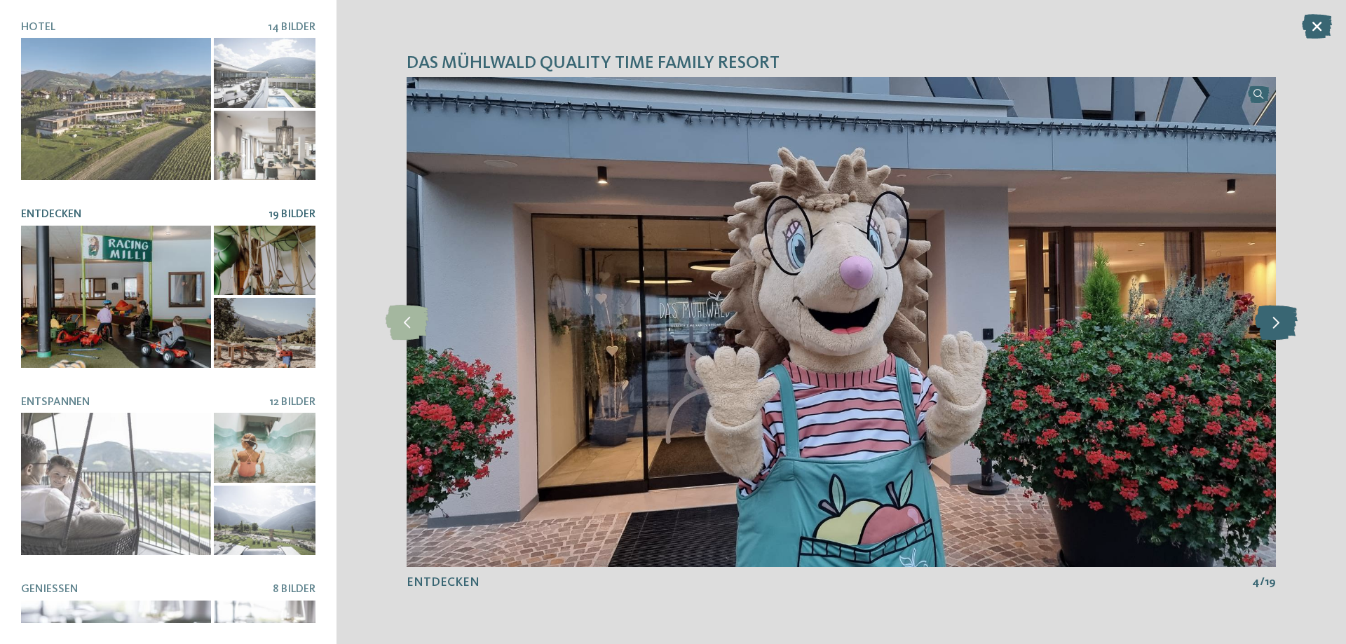
click at [1278, 322] on icon at bounding box center [1276, 322] width 43 height 35
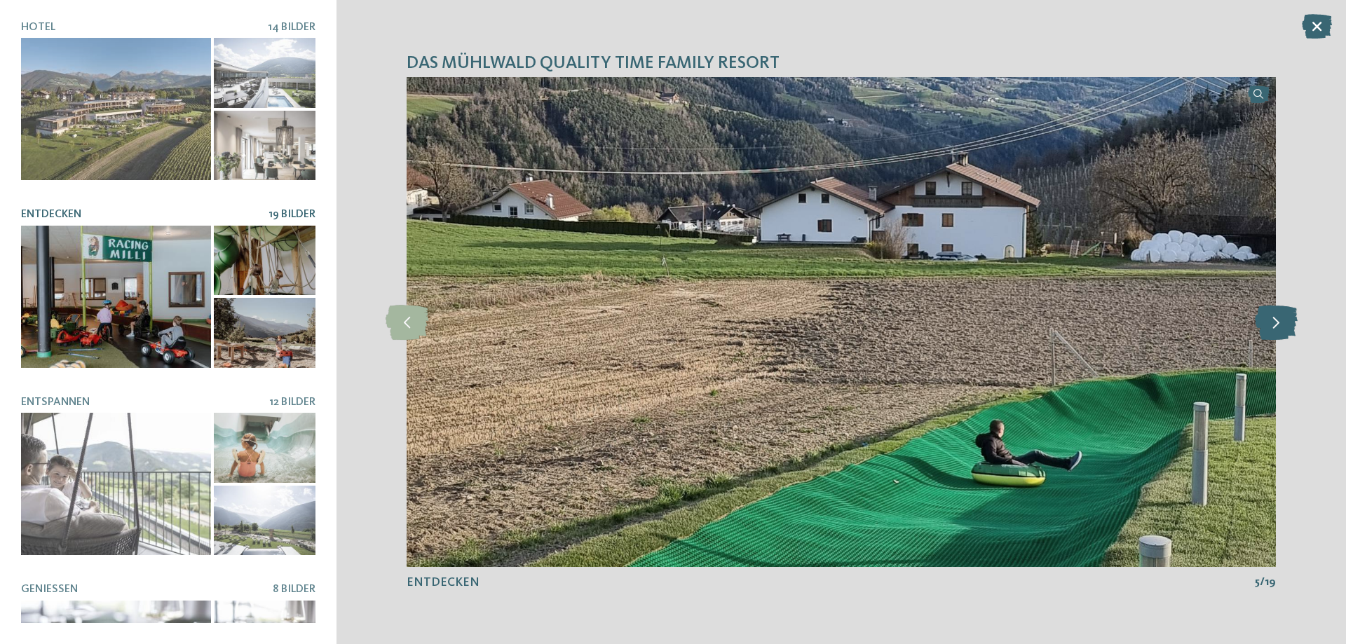
click at [1278, 322] on icon at bounding box center [1276, 322] width 43 height 35
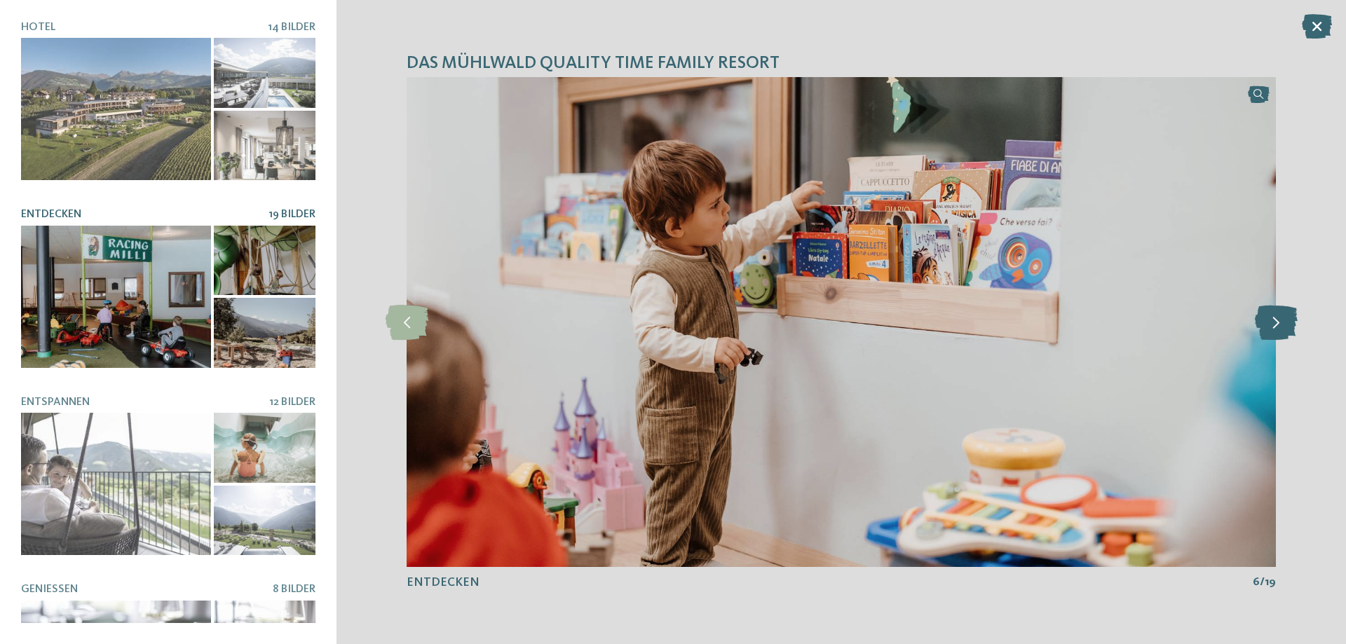
click at [1278, 322] on icon at bounding box center [1276, 322] width 43 height 35
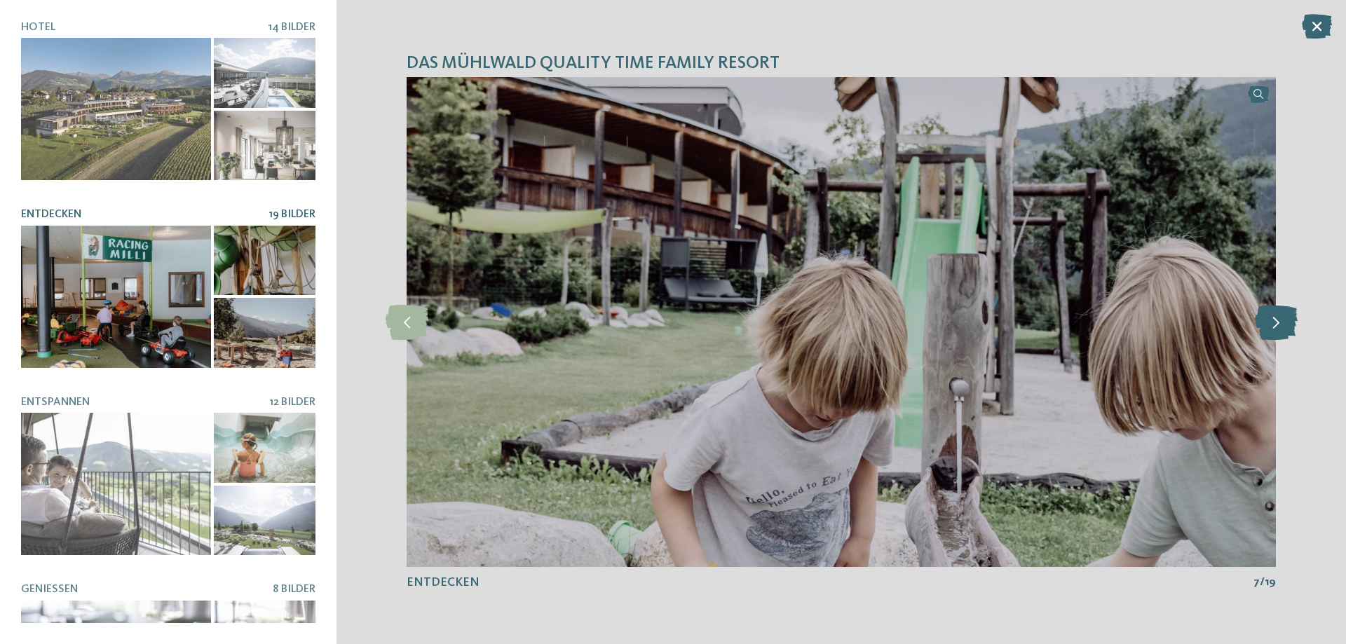
click at [1278, 322] on icon at bounding box center [1276, 322] width 43 height 35
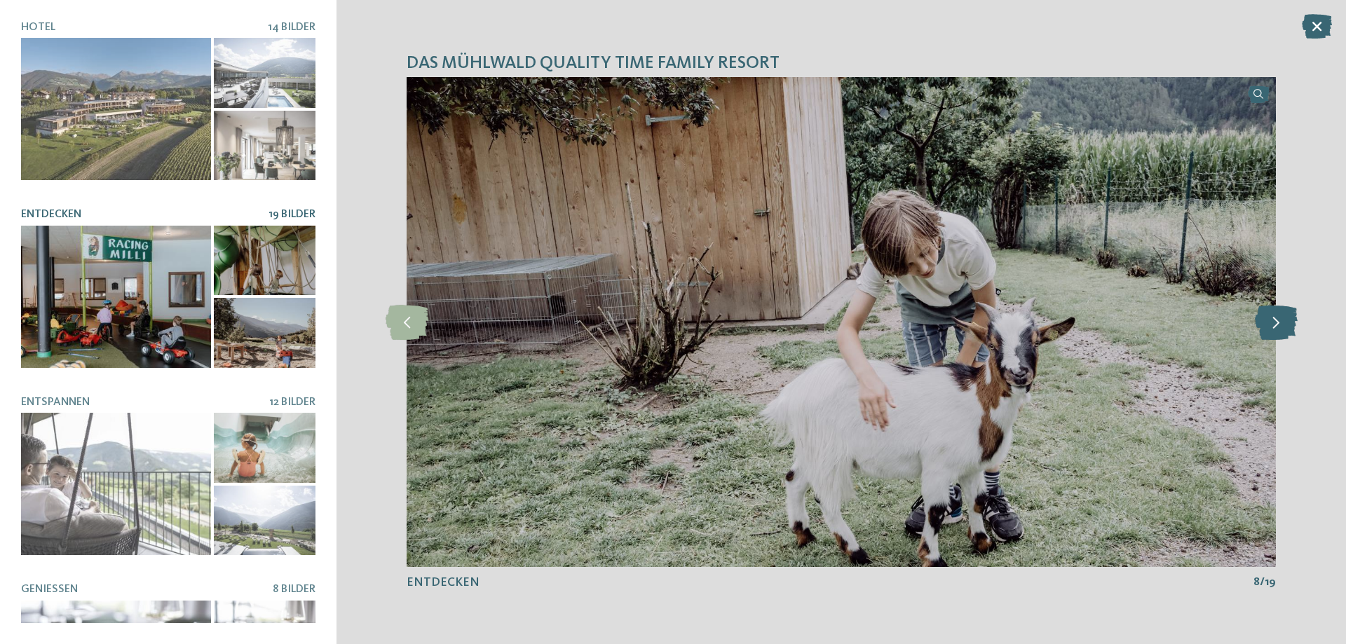
click at [1278, 322] on icon at bounding box center [1276, 322] width 43 height 35
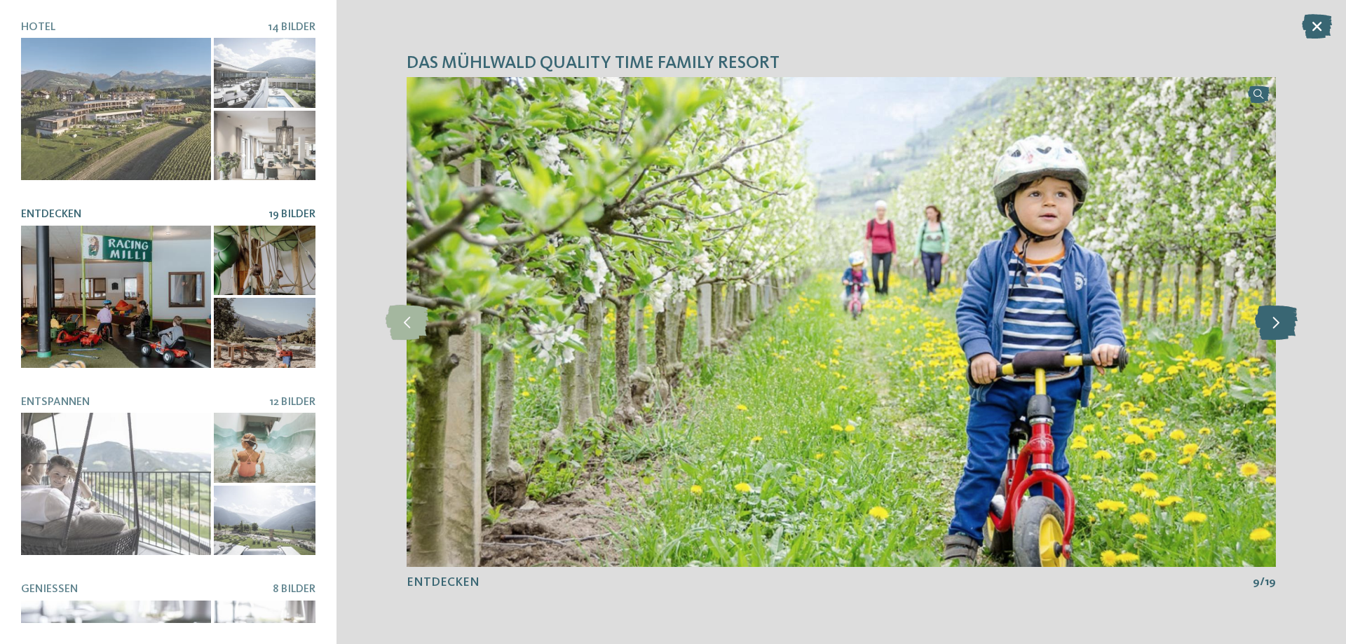
click at [1278, 322] on icon at bounding box center [1276, 322] width 43 height 35
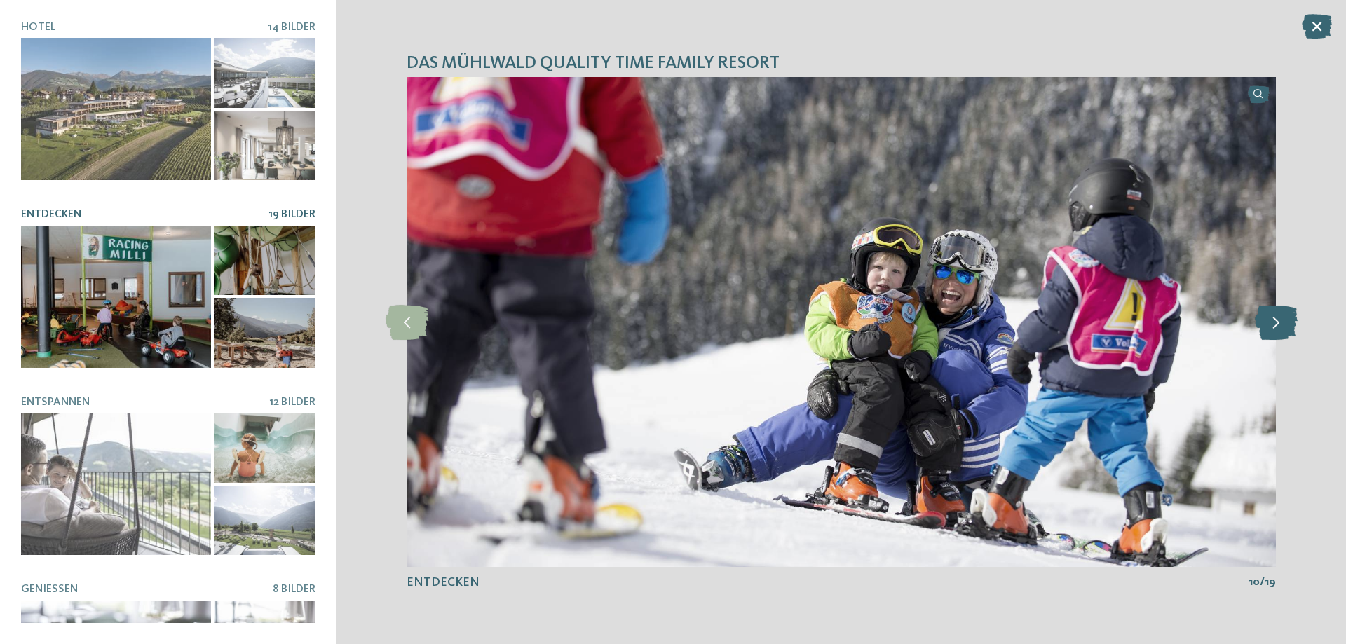
click at [1278, 322] on icon at bounding box center [1276, 322] width 43 height 35
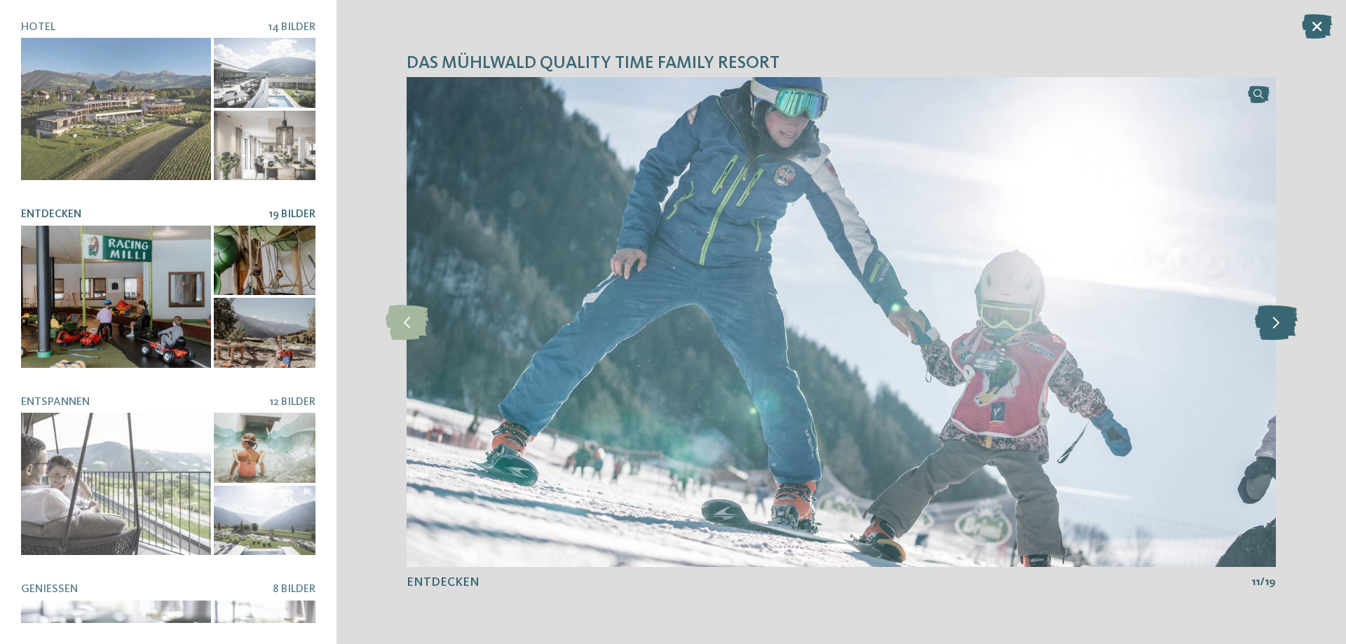
click at [1278, 322] on icon at bounding box center [1276, 322] width 43 height 35
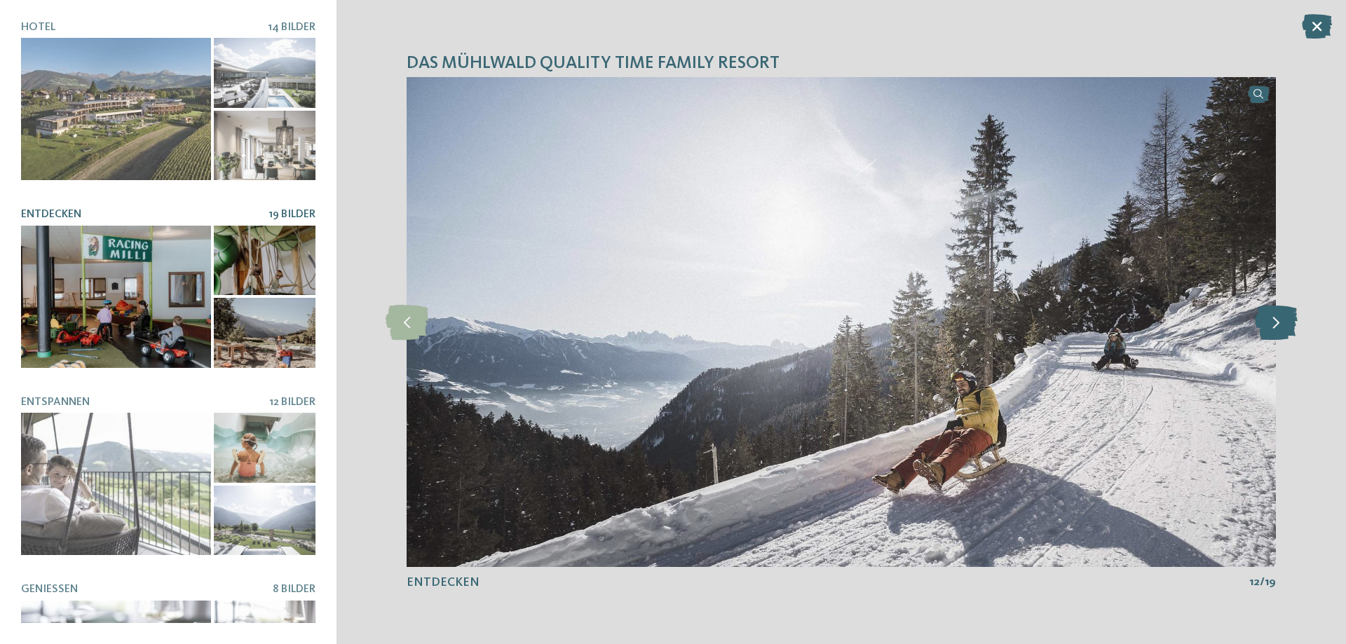
click at [1278, 322] on icon at bounding box center [1276, 322] width 43 height 35
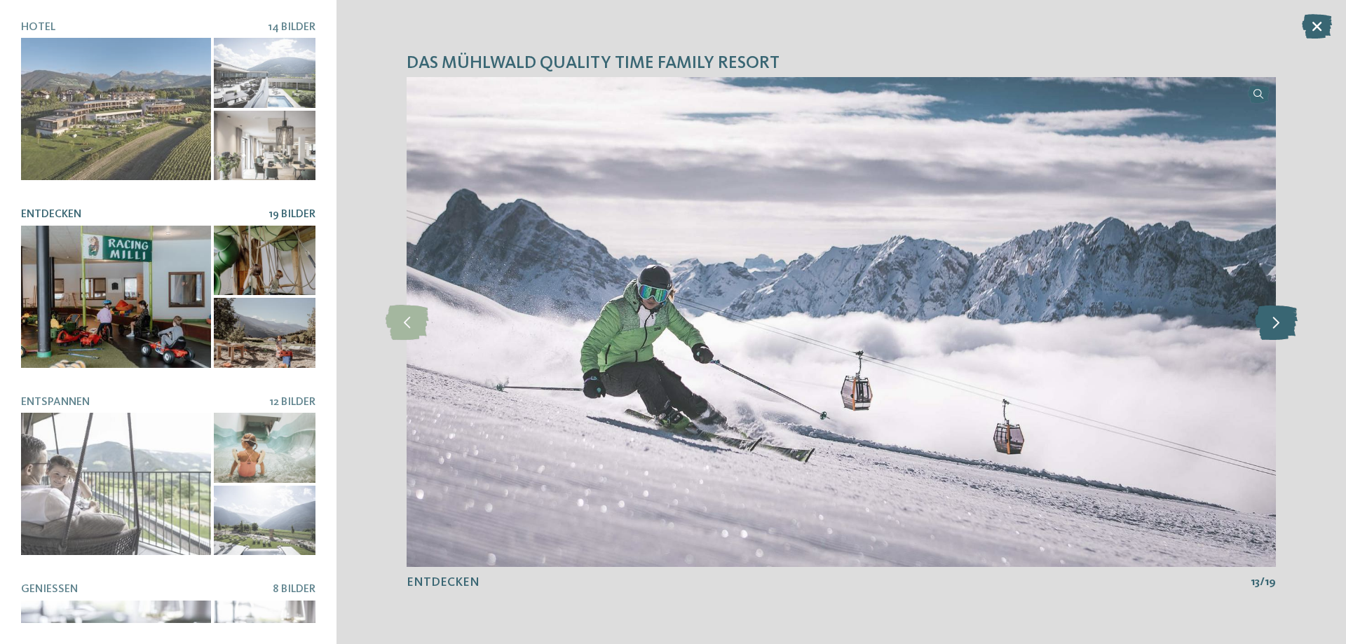
click at [1278, 322] on icon at bounding box center [1276, 322] width 43 height 35
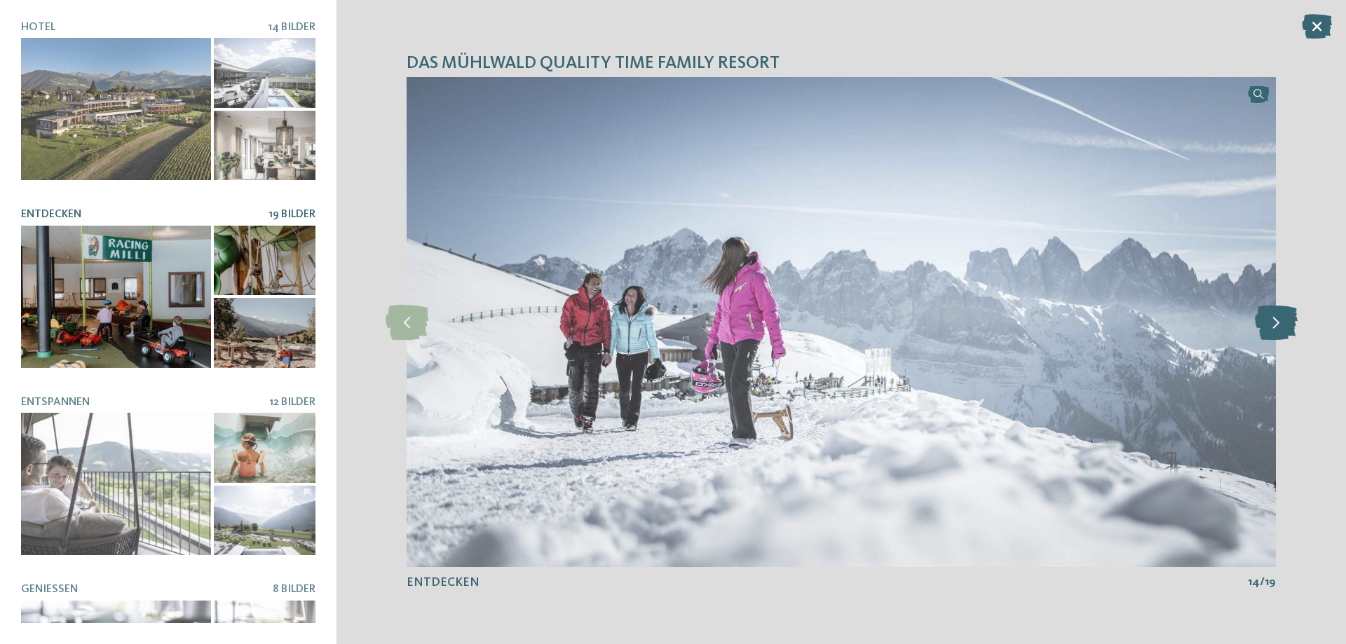
click at [1278, 322] on icon at bounding box center [1276, 322] width 43 height 35
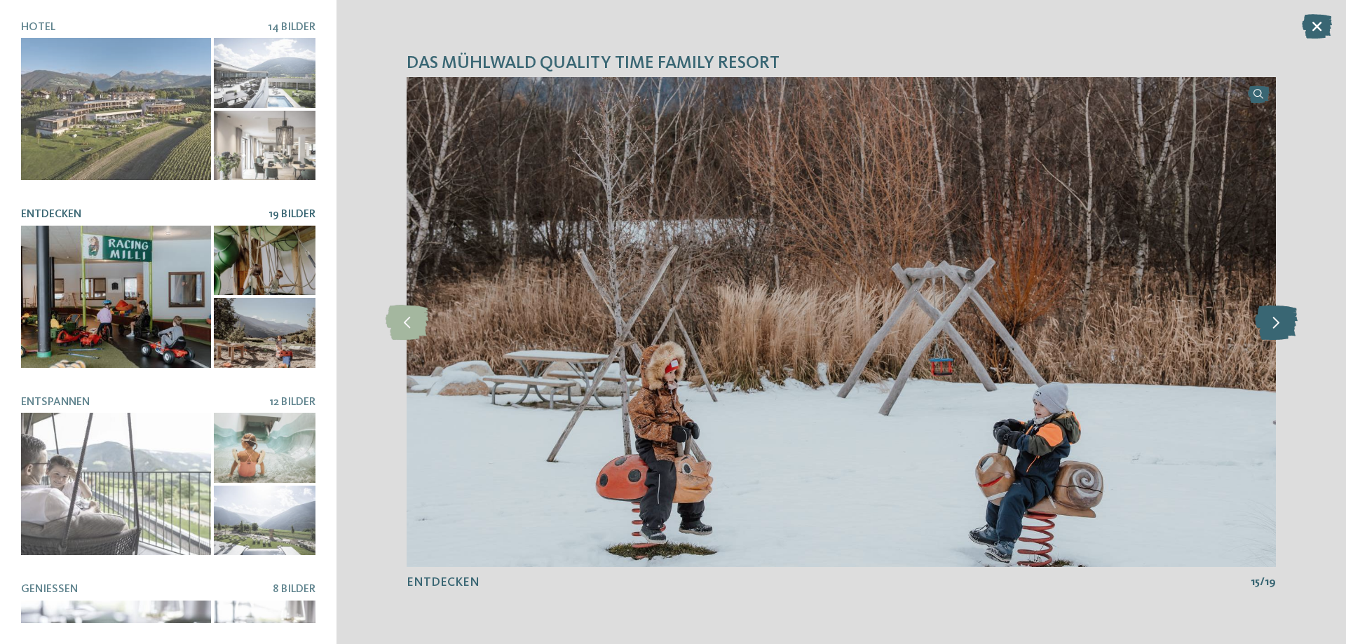
click at [1278, 322] on icon at bounding box center [1276, 322] width 43 height 35
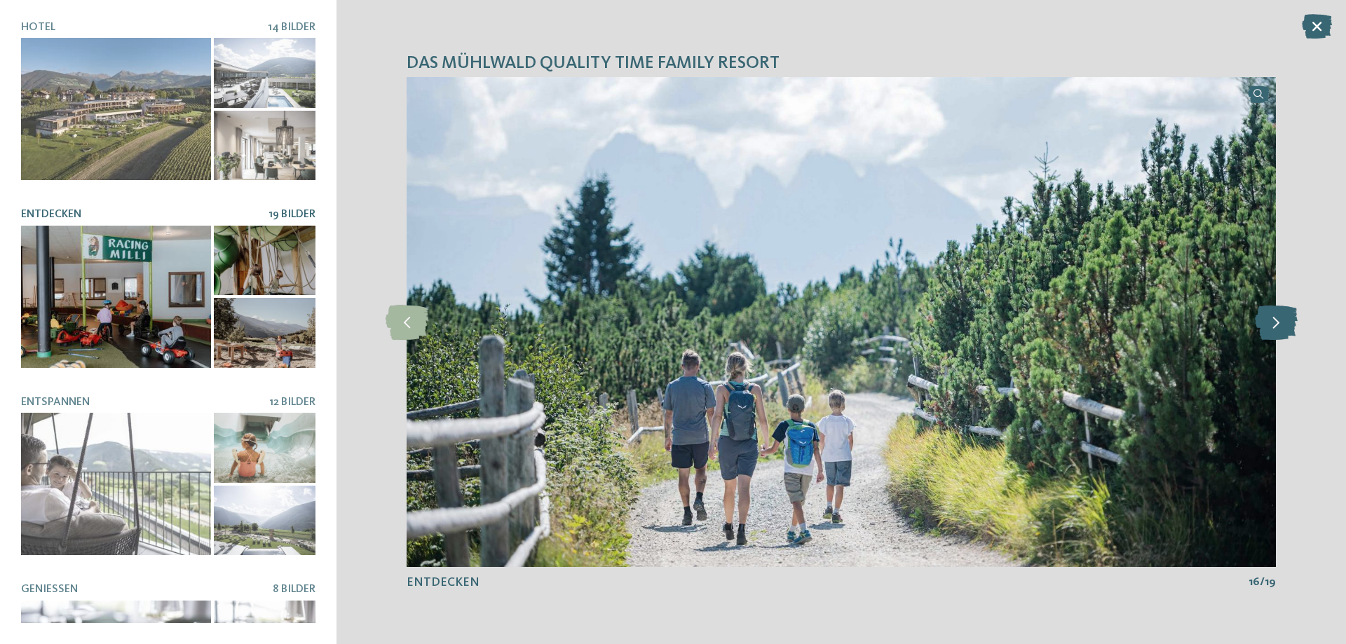
click at [1278, 322] on icon at bounding box center [1276, 322] width 43 height 35
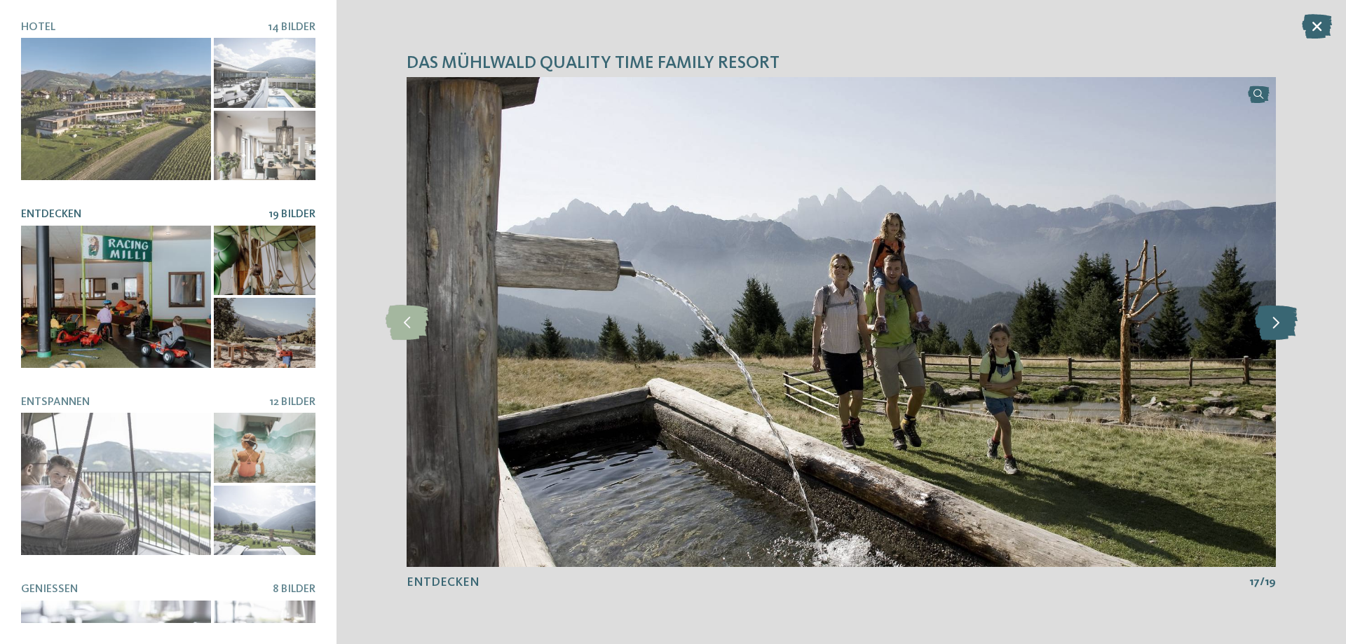
click at [1278, 322] on icon at bounding box center [1276, 322] width 43 height 35
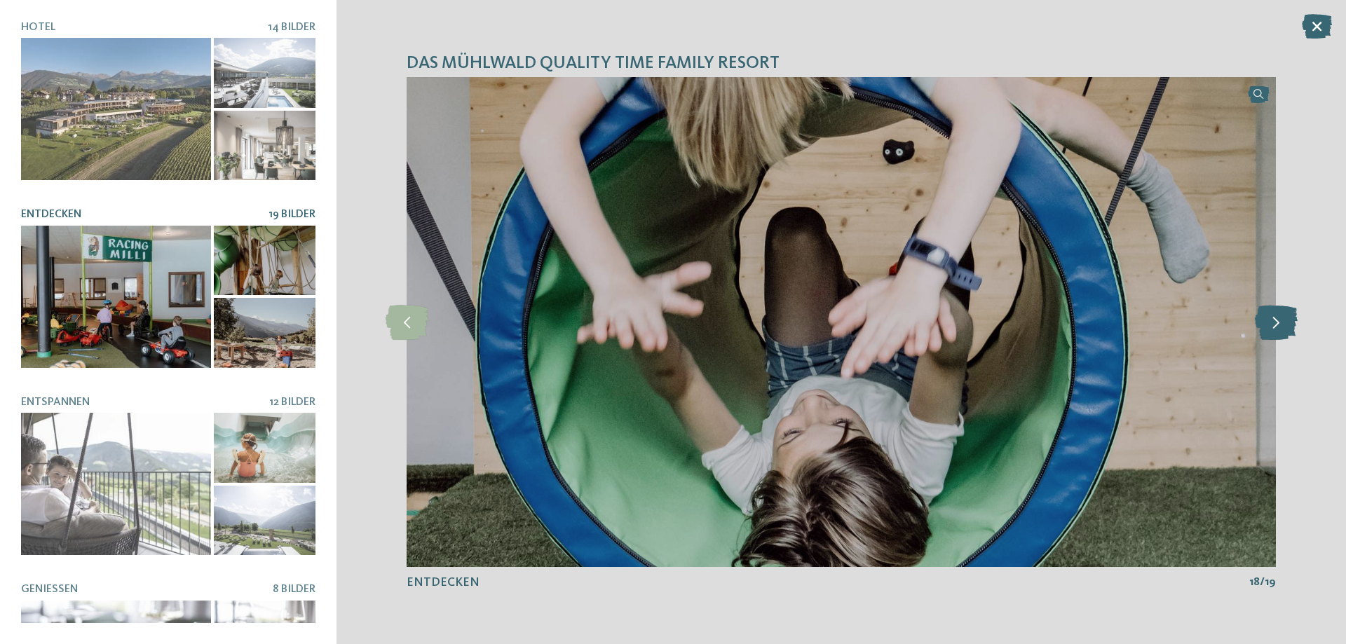
click at [1278, 322] on icon at bounding box center [1276, 322] width 43 height 35
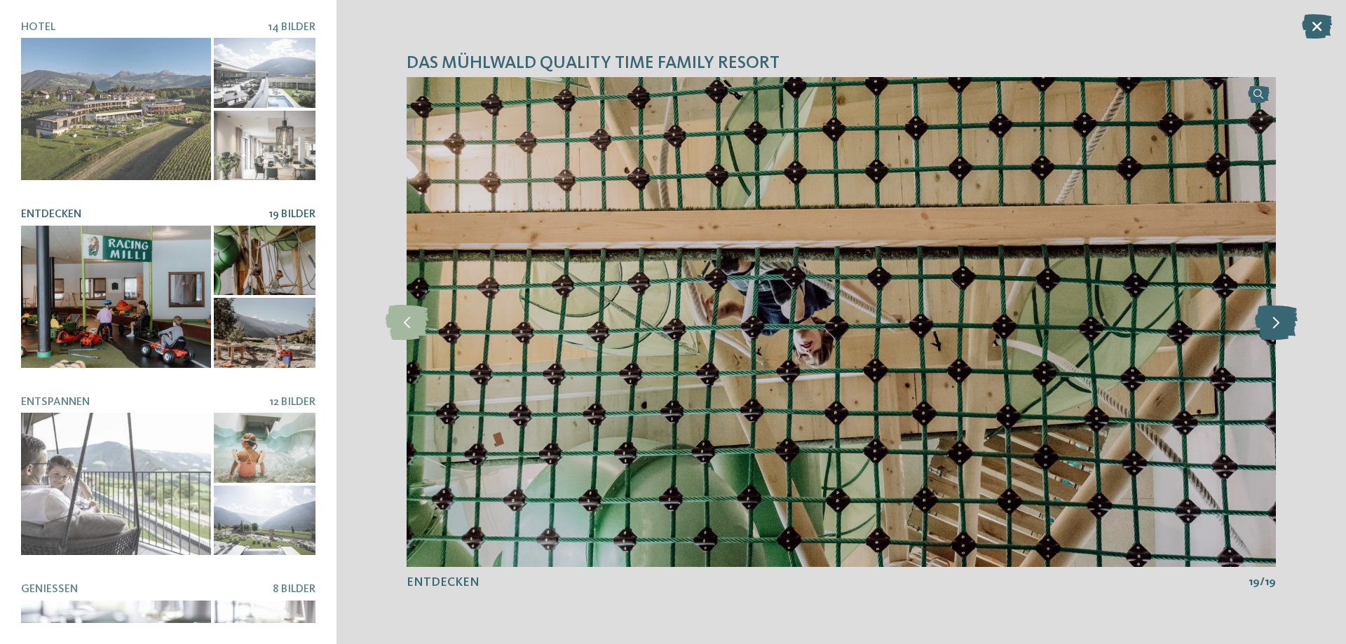
click at [1278, 322] on icon at bounding box center [1276, 322] width 43 height 35
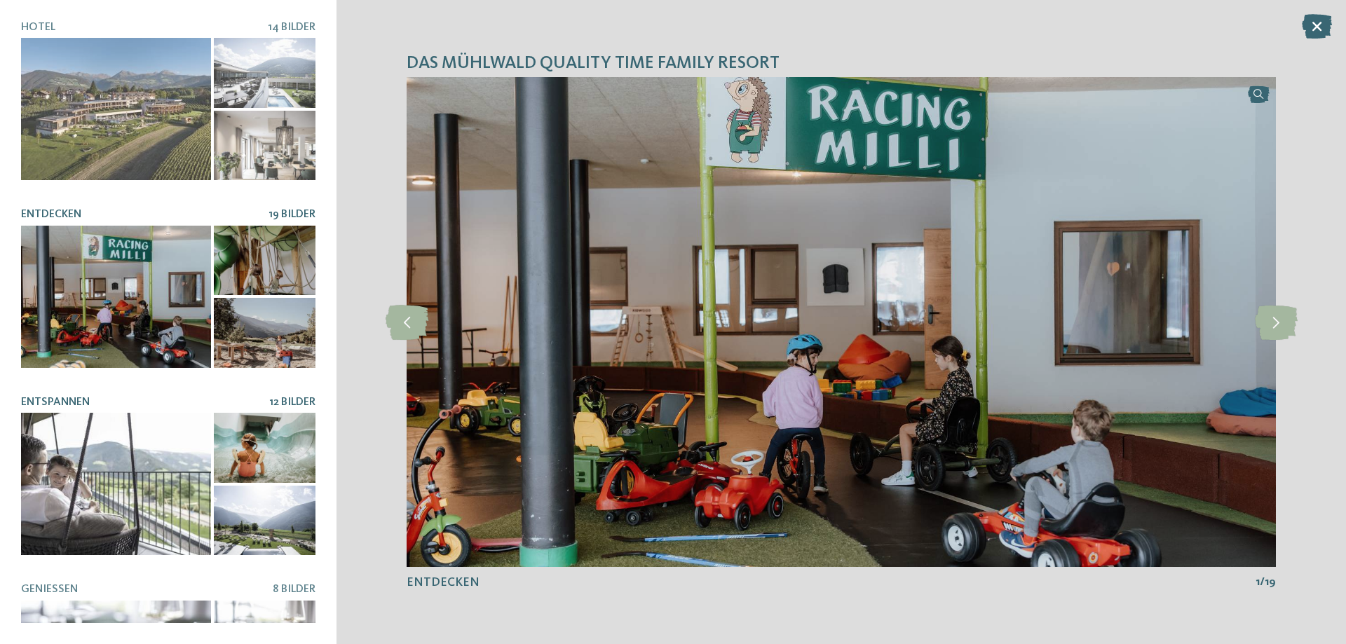
click at [156, 466] on div at bounding box center [116, 484] width 190 height 142
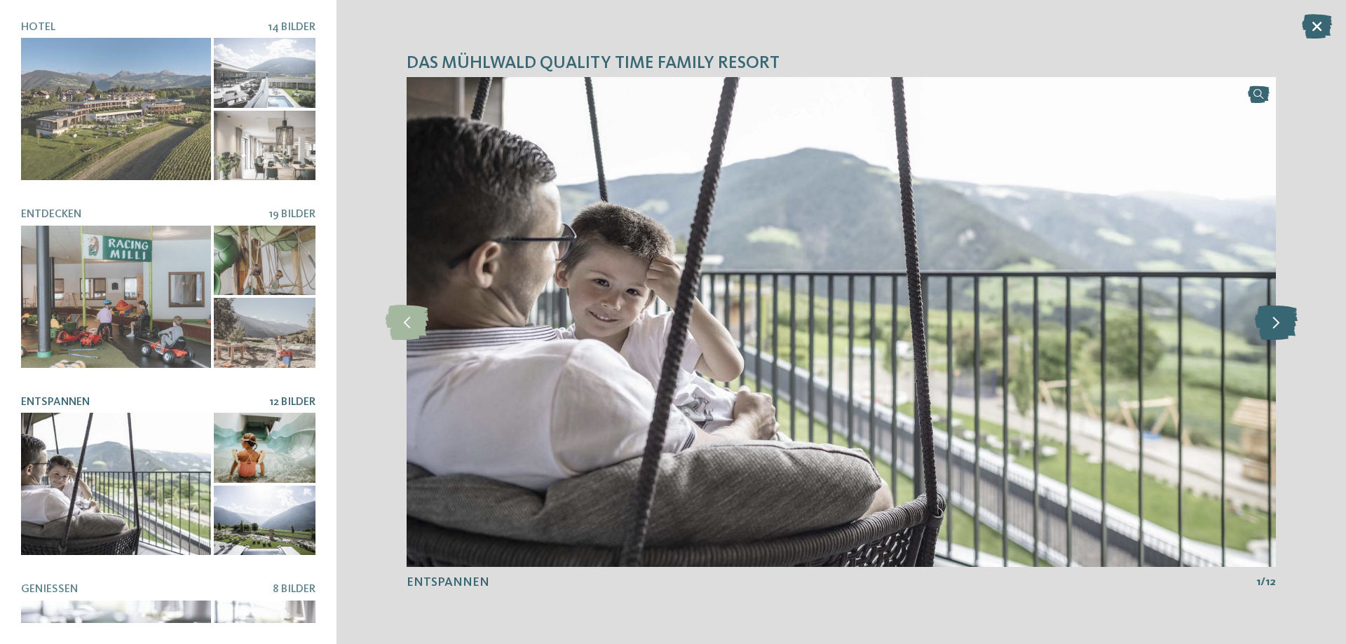
click at [1275, 329] on icon at bounding box center [1276, 322] width 43 height 35
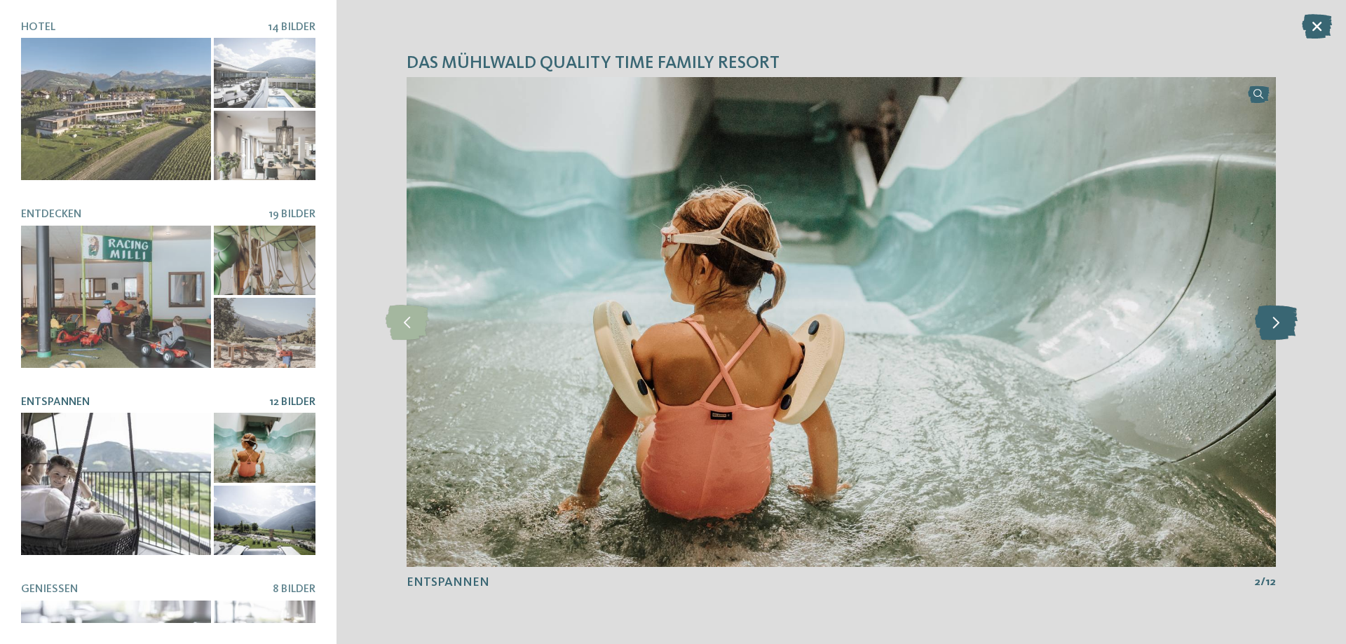
click at [1275, 329] on icon at bounding box center [1276, 322] width 43 height 35
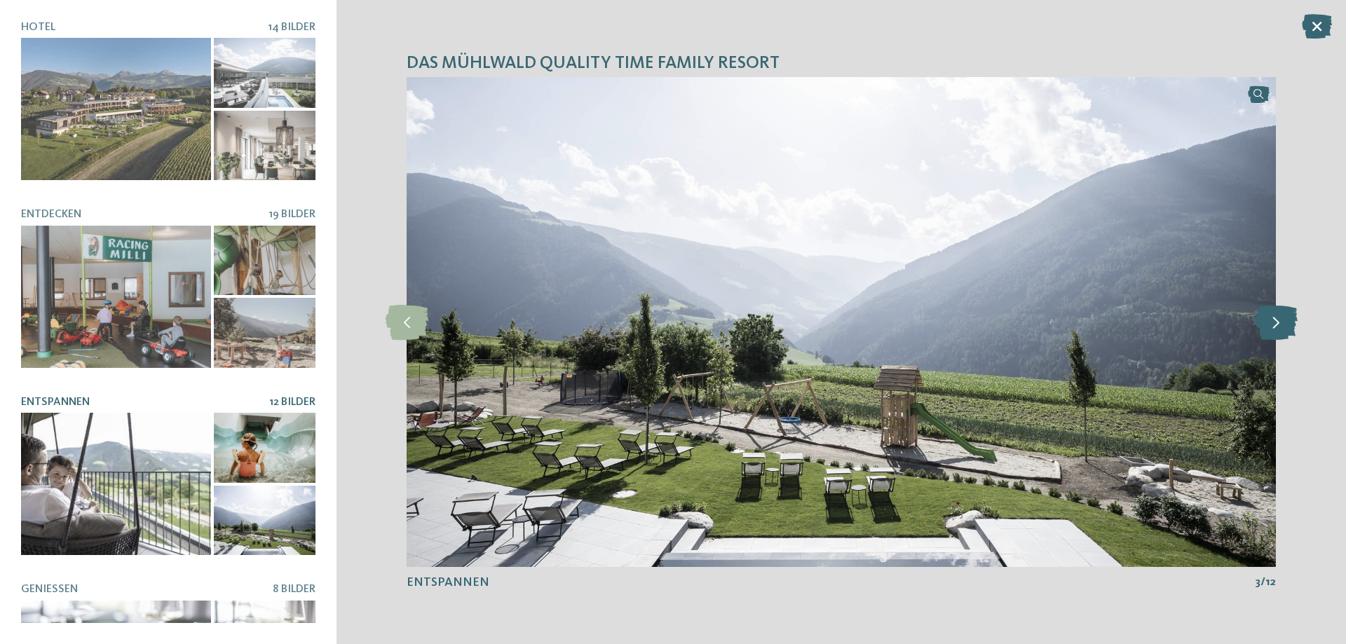
click at [1275, 329] on icon at bounding box center [1276, 322] width 43 height 35
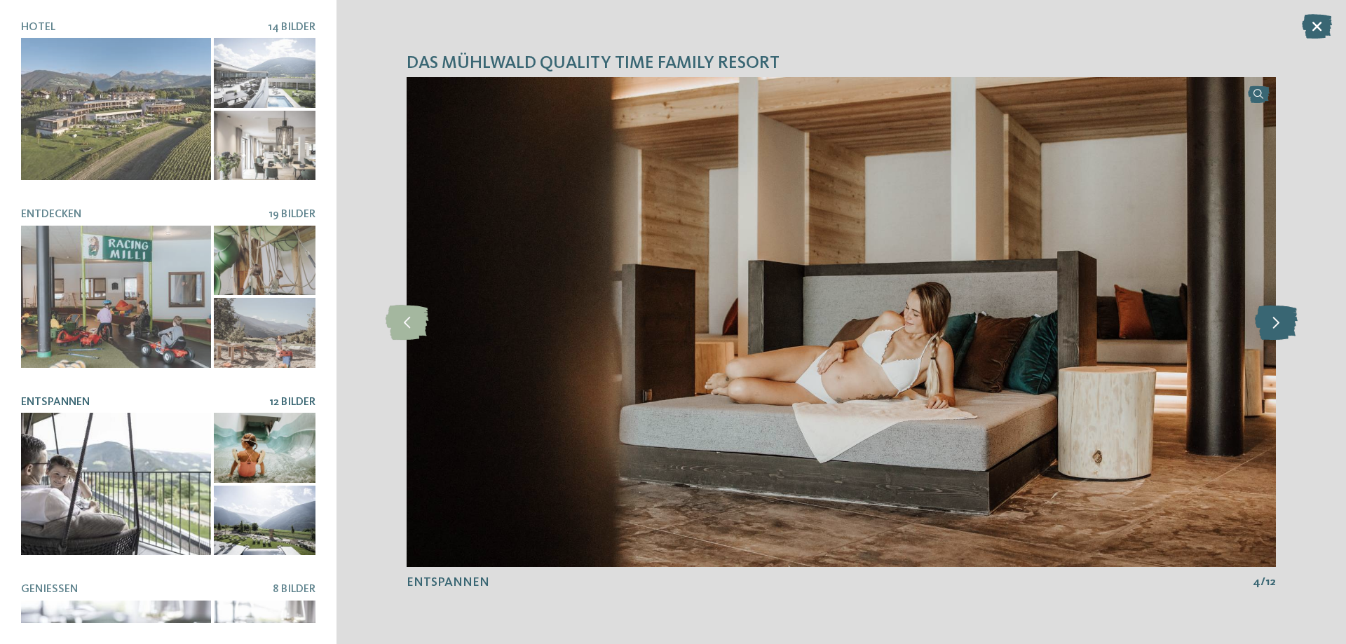
click at [1275, 329] on icon at bounding box center [1276, 322] width 43 height 35
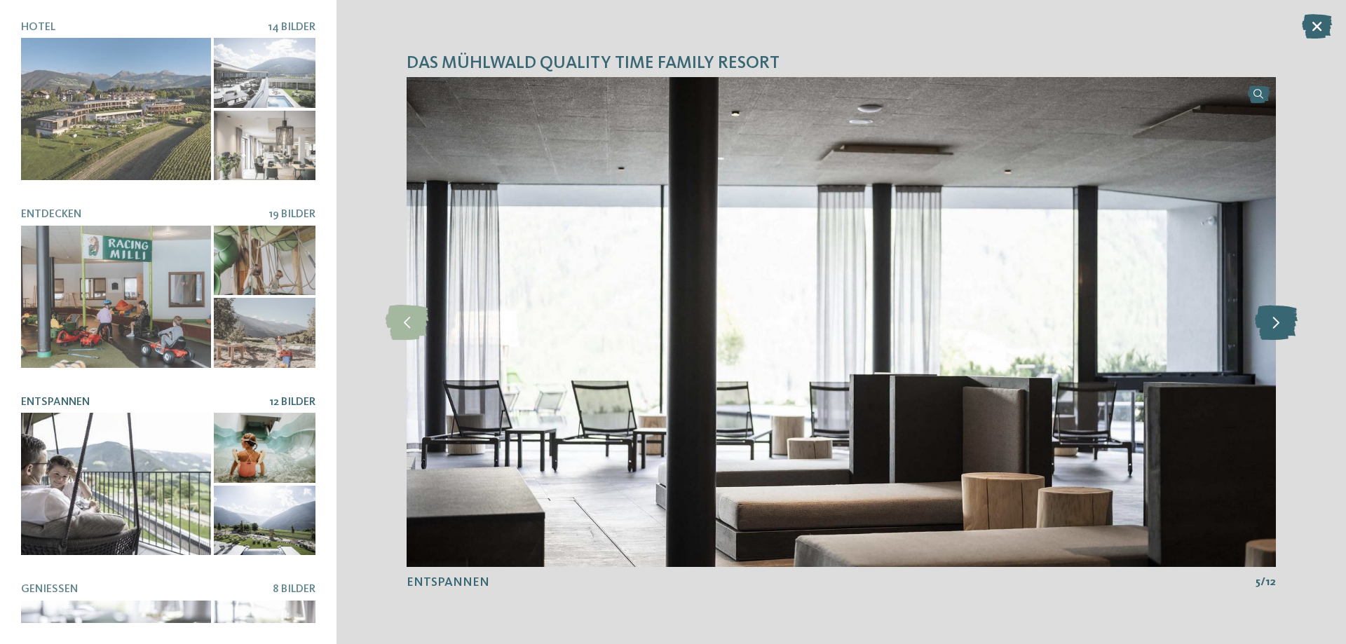
click at [1275, 329] on icon at bounding box center [1276, 322] width 43 height 35
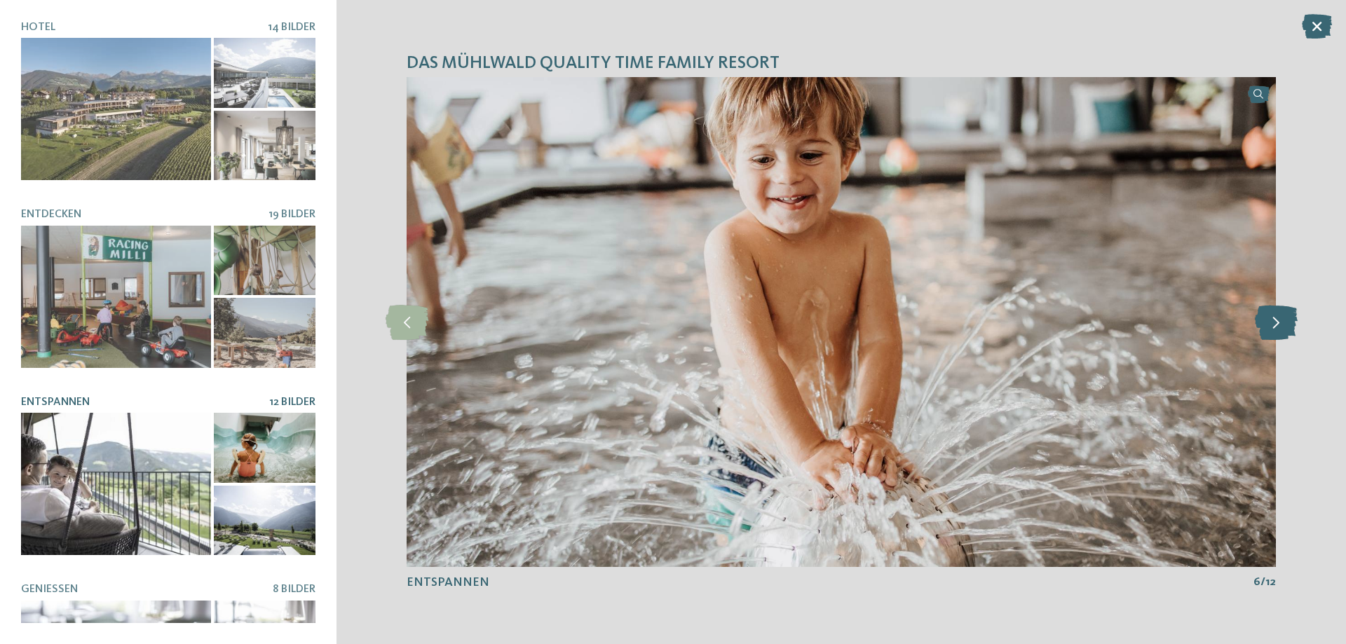
click at [1275, 329] on icon at bounding box center [1276, 322] width 43 height 35
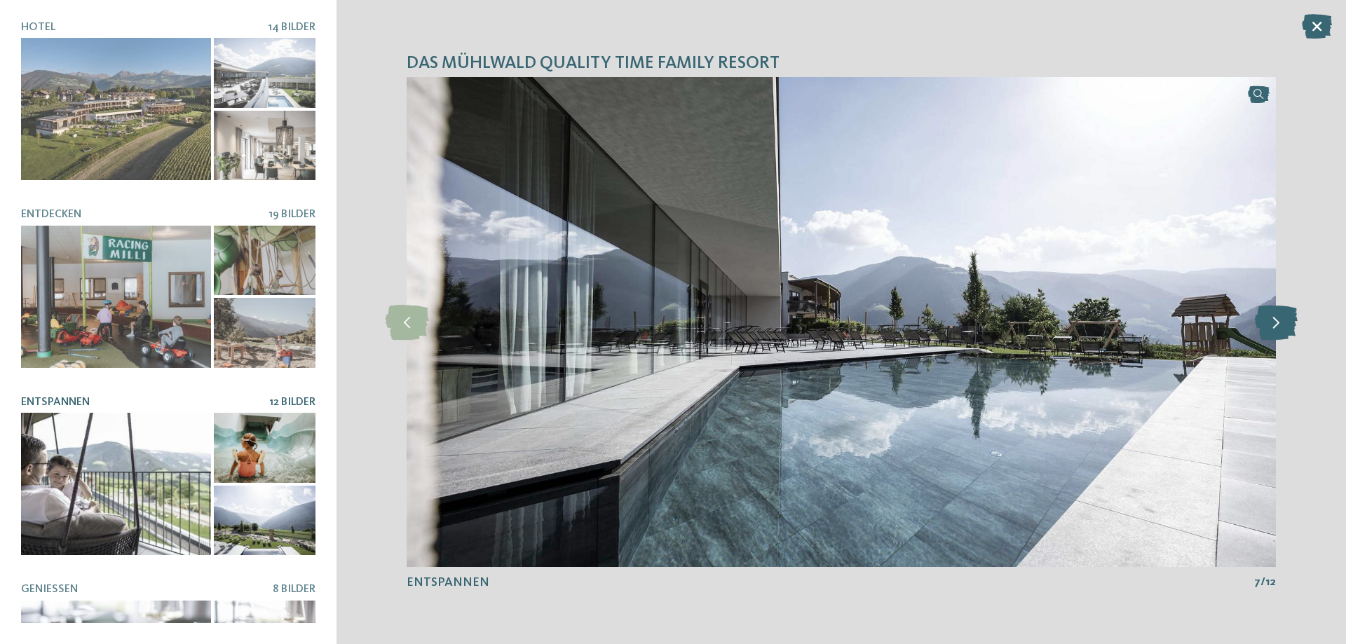
click at [1275, 329] on icon at bounding box center [1276, 322] width 43 height 35
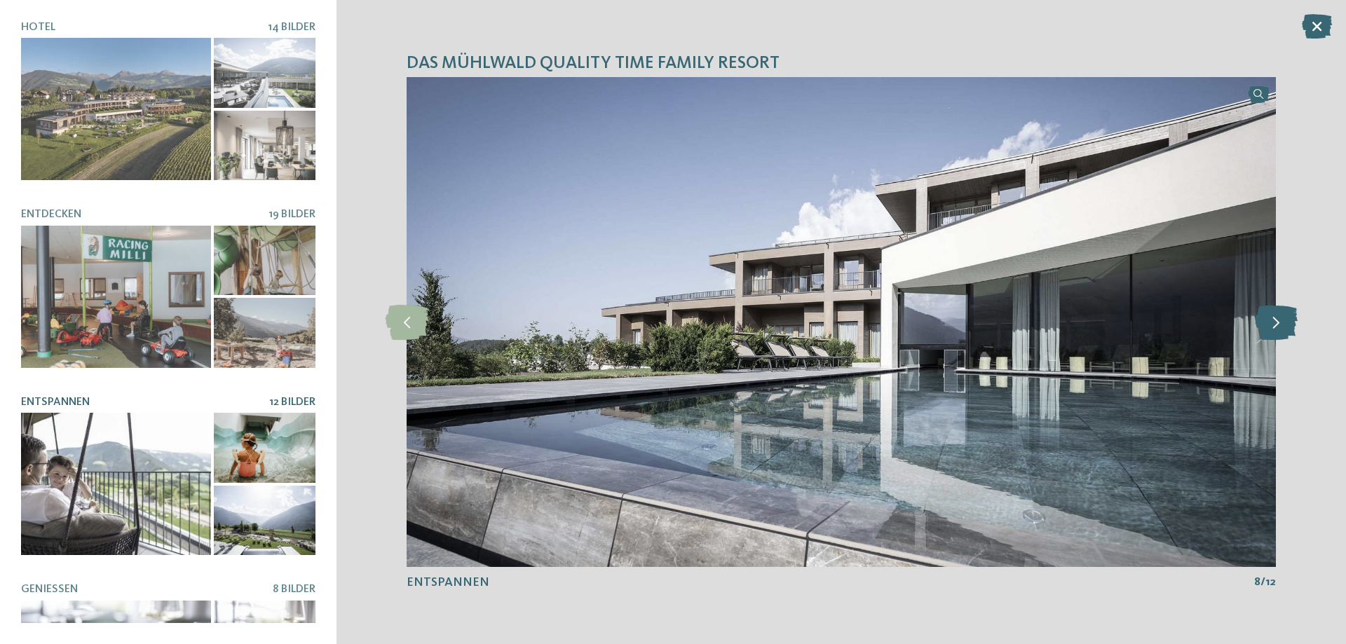
click at [1275, 329] on icon at bounding box center [1276, 322] width 43 height 35
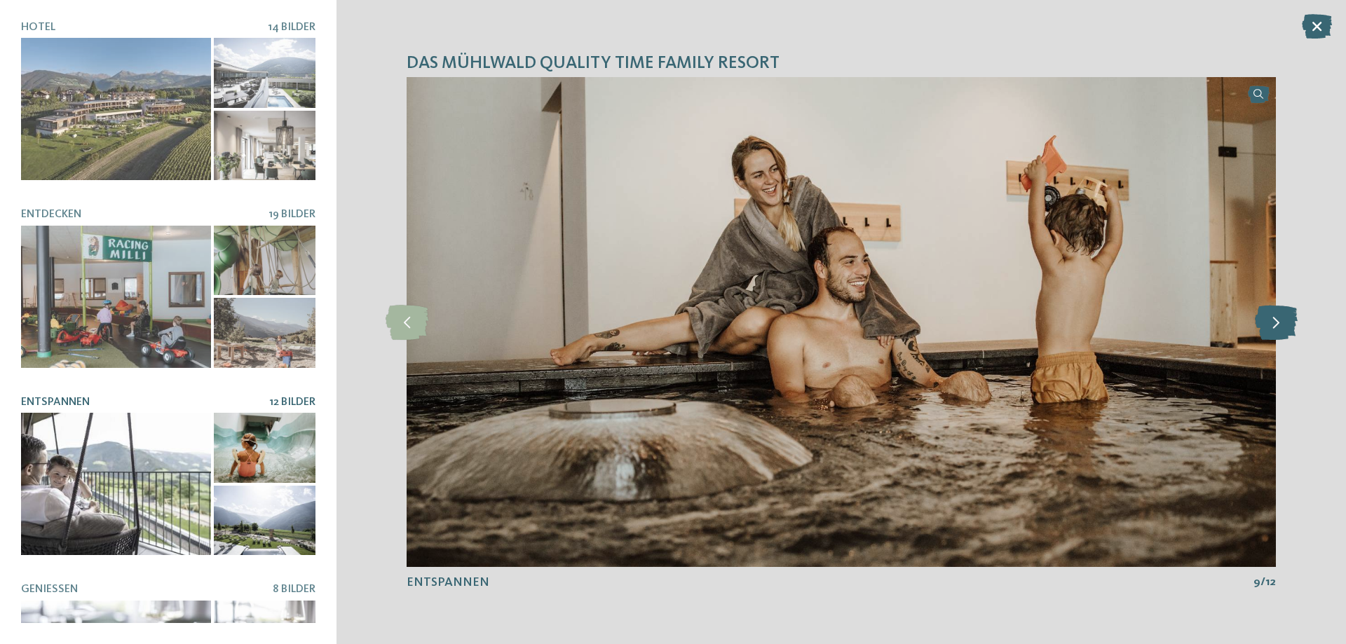
click at [1275, 329] on icon at bounding box center [1276, 322] width 43 height 35
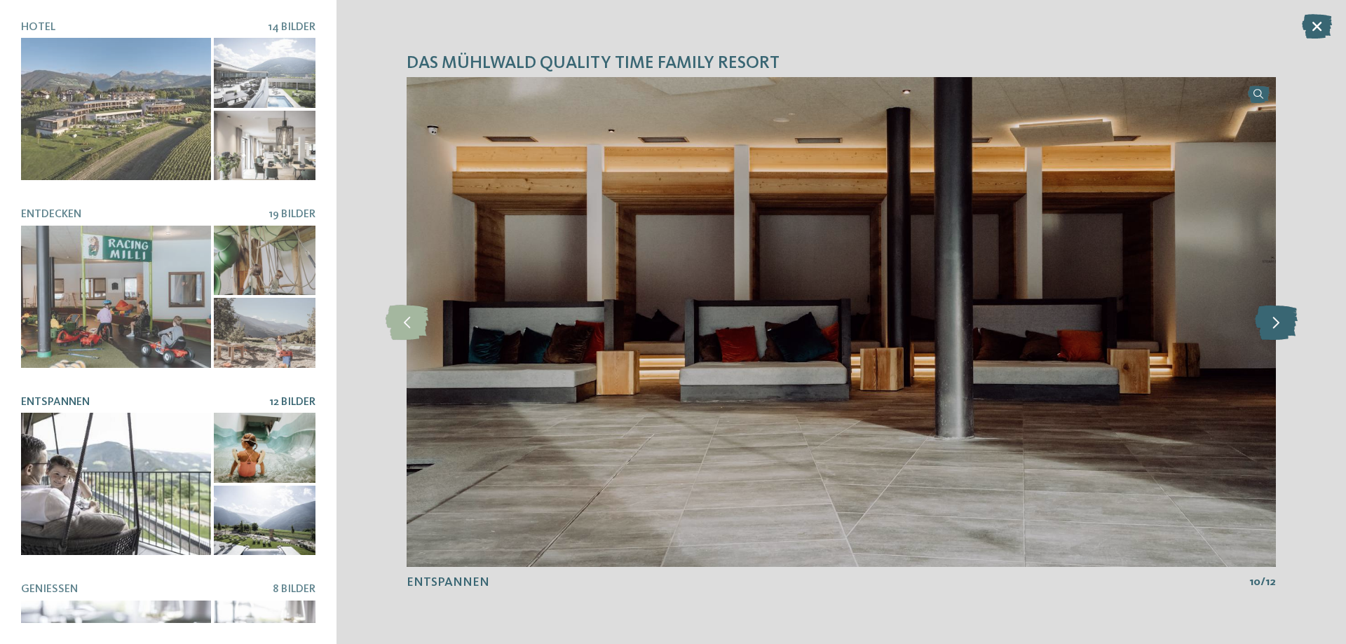
click at [1275, 329] on icon at bounding box center [1276, 322] width 43 height 35
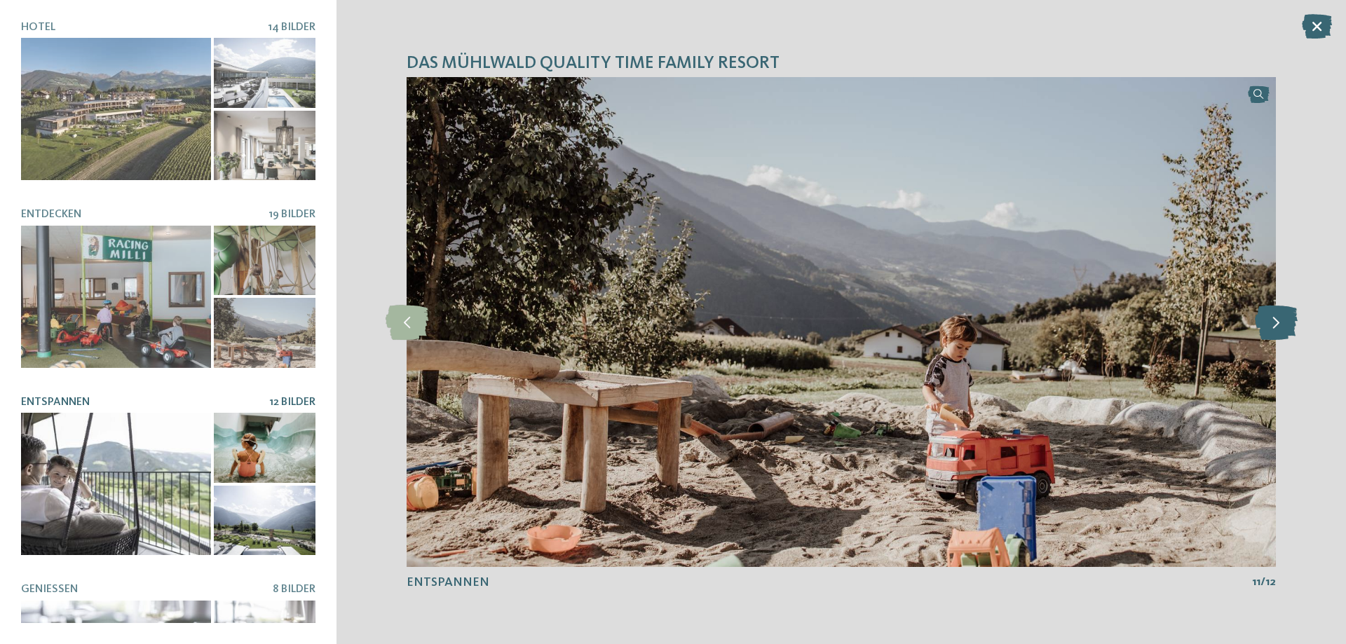
click at [1275, 329] on icon at bounding box center [1276, 322] width 43 height 35
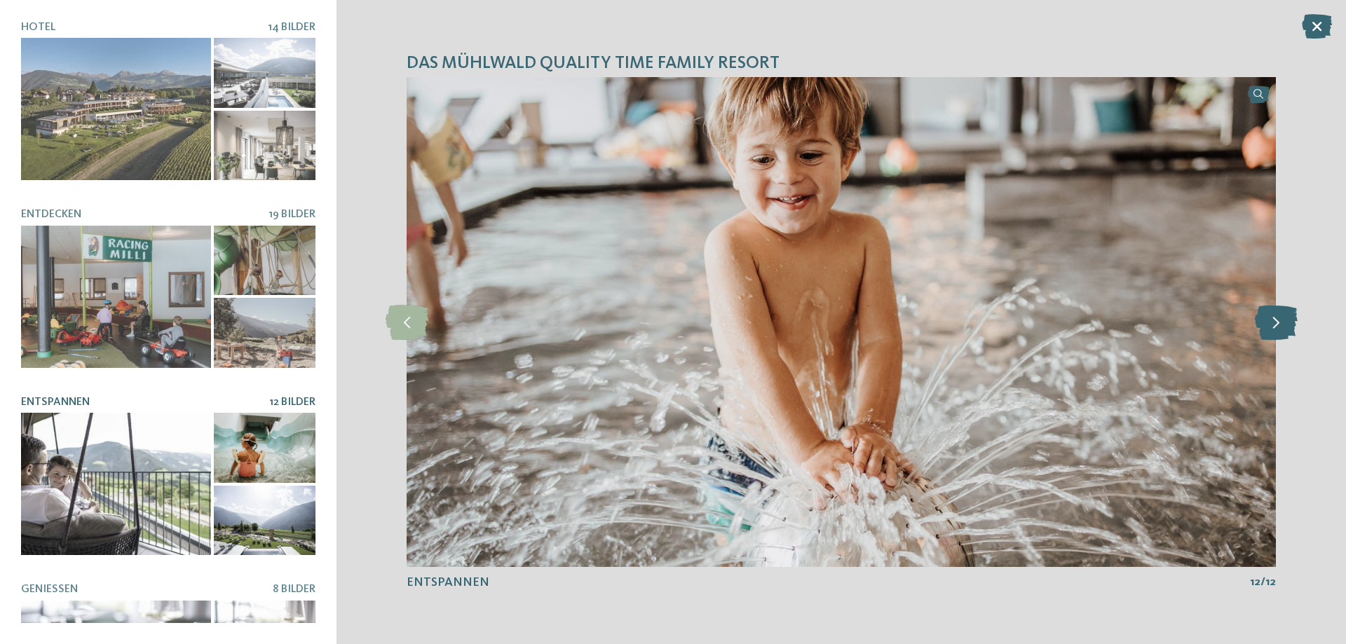
click at [1275, 329] on icon at bounding box center [1276, 322] width 43 height 35
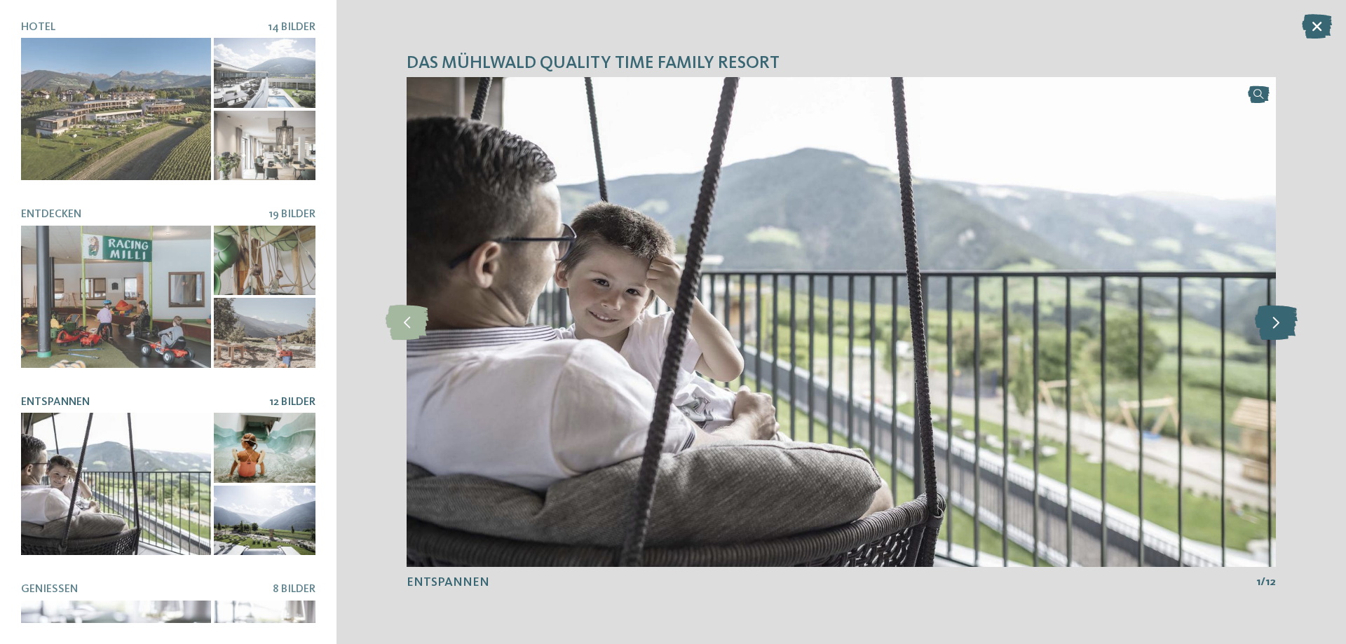
click at [1275, 329] on icon at bounding box center [1276, 322] width 43 height 35
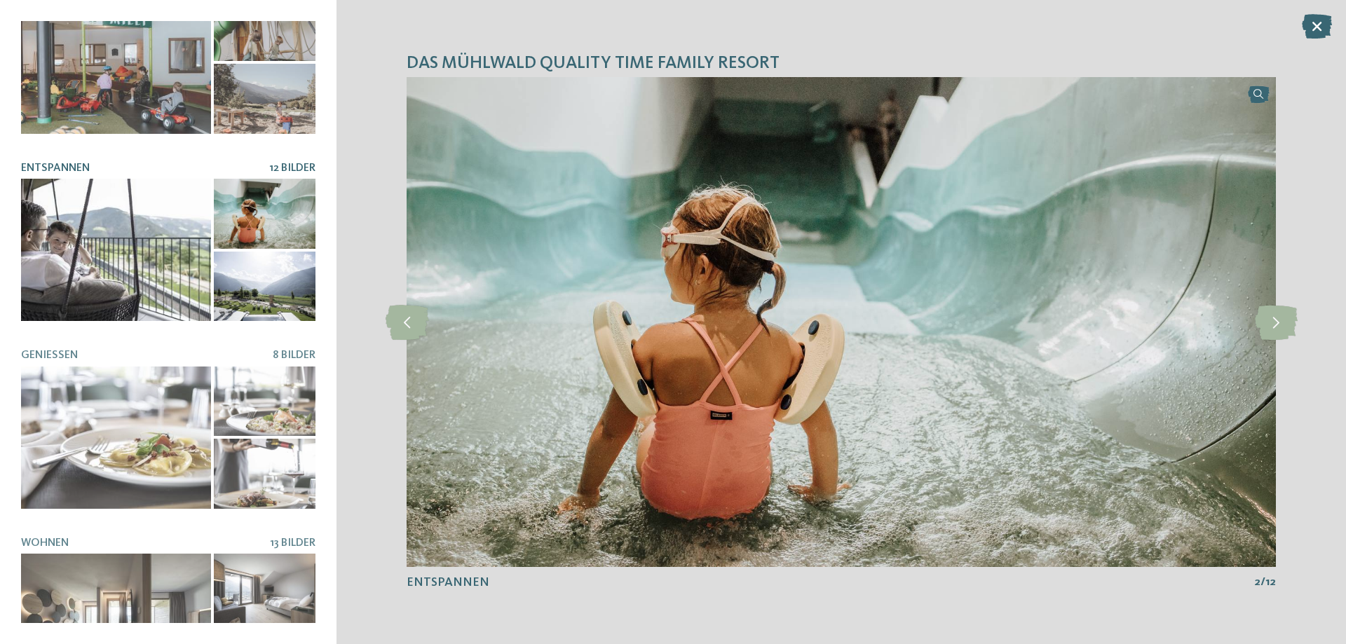
scroll to position [307, 0]
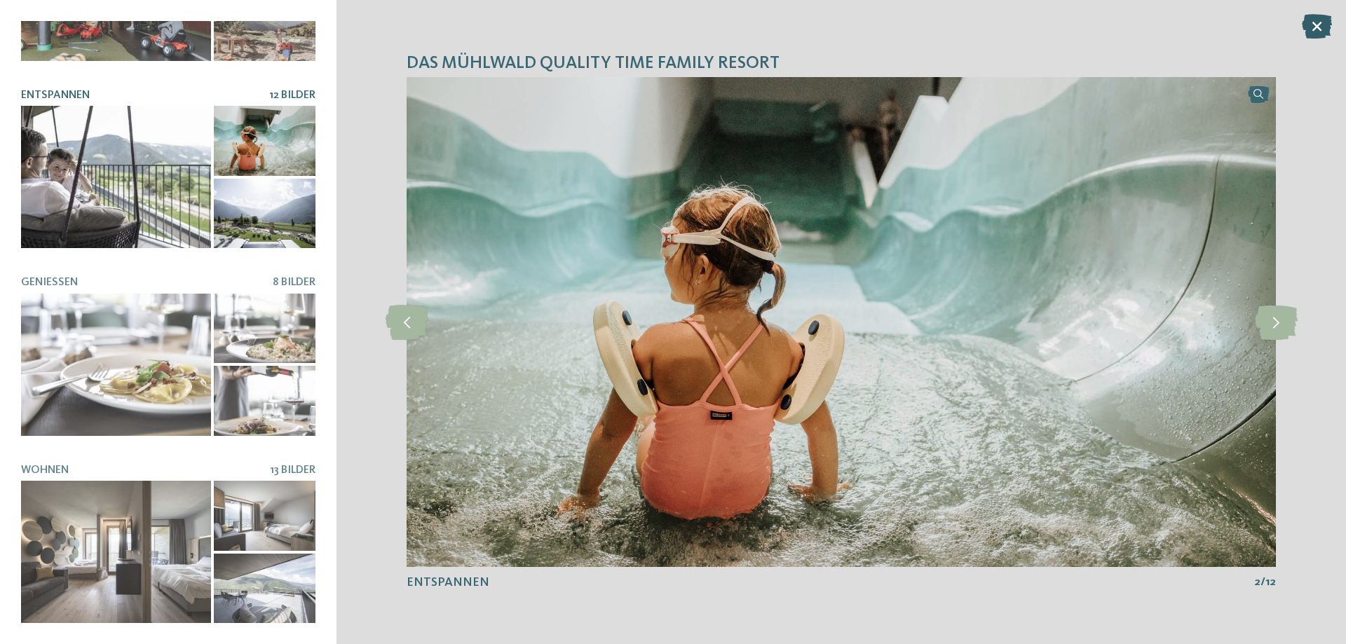
click at [1325, 27] on icon at bounding box center [1317, 26] width 30 height 25
